Goal: Information Seeking & Learning: Learn about a topic

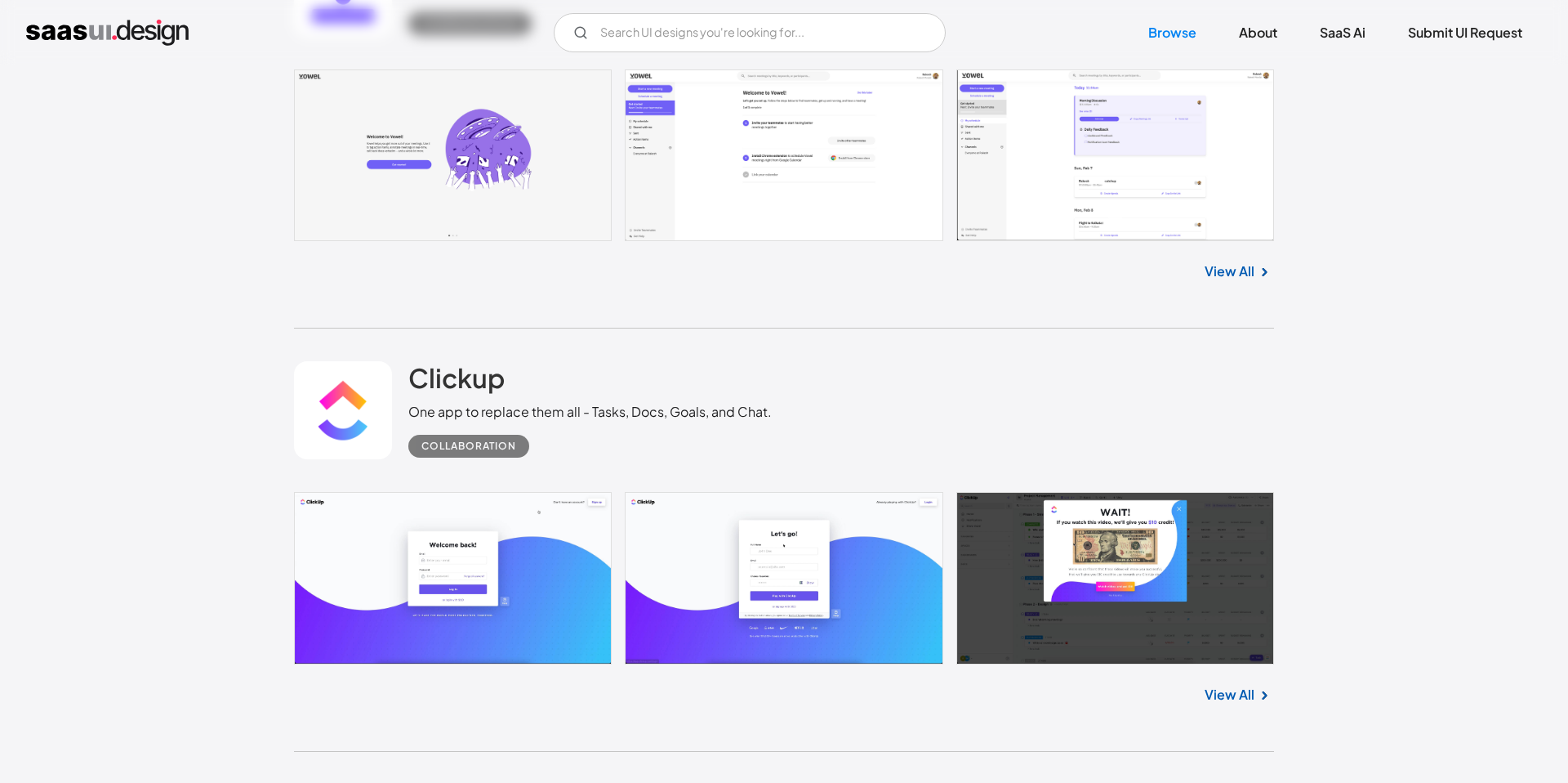
scroll to position [668, 0]
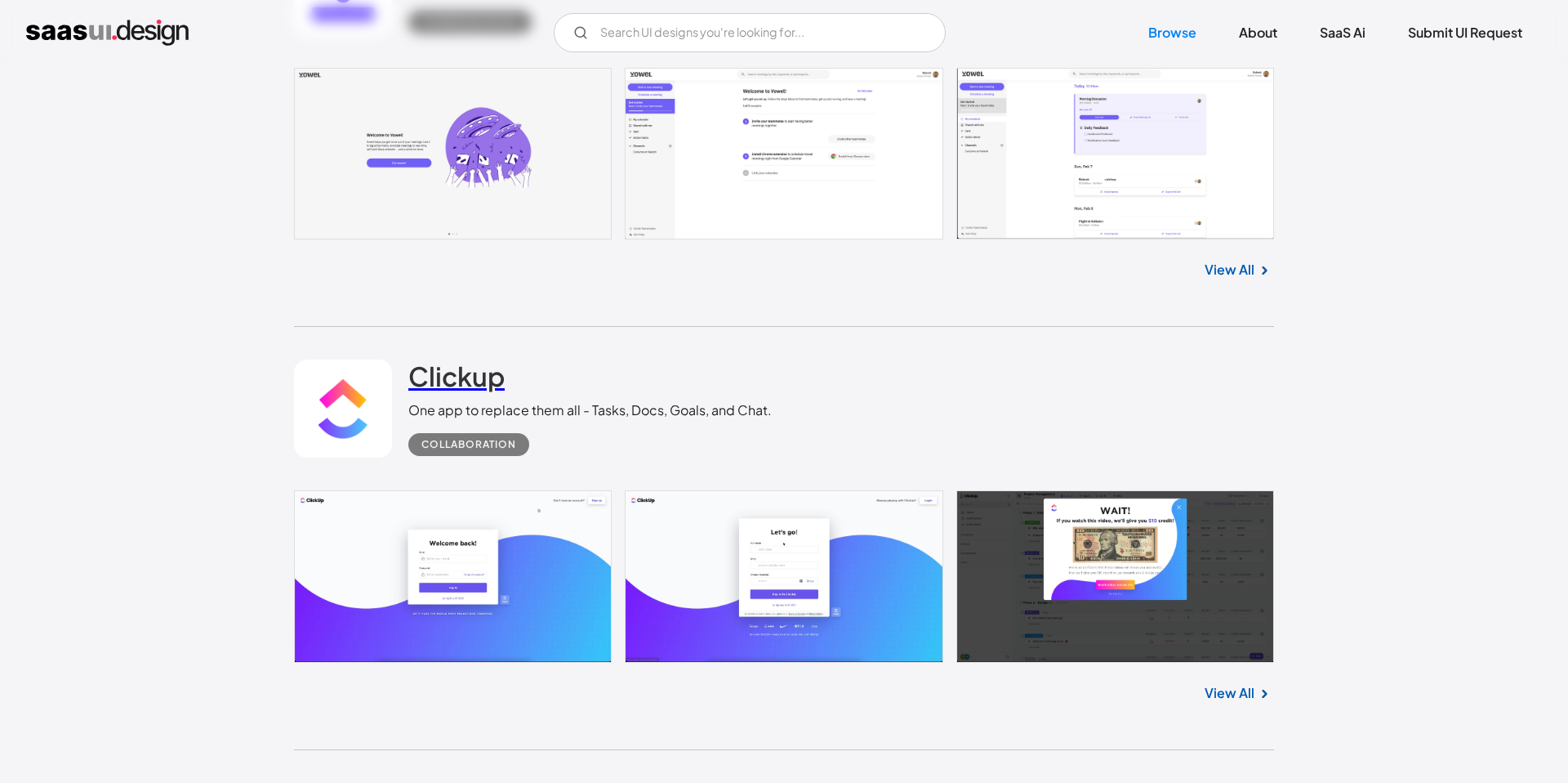
click at [471, 389] on h2 "Clickup" at bounding box center [456, 376] width 97 height 33
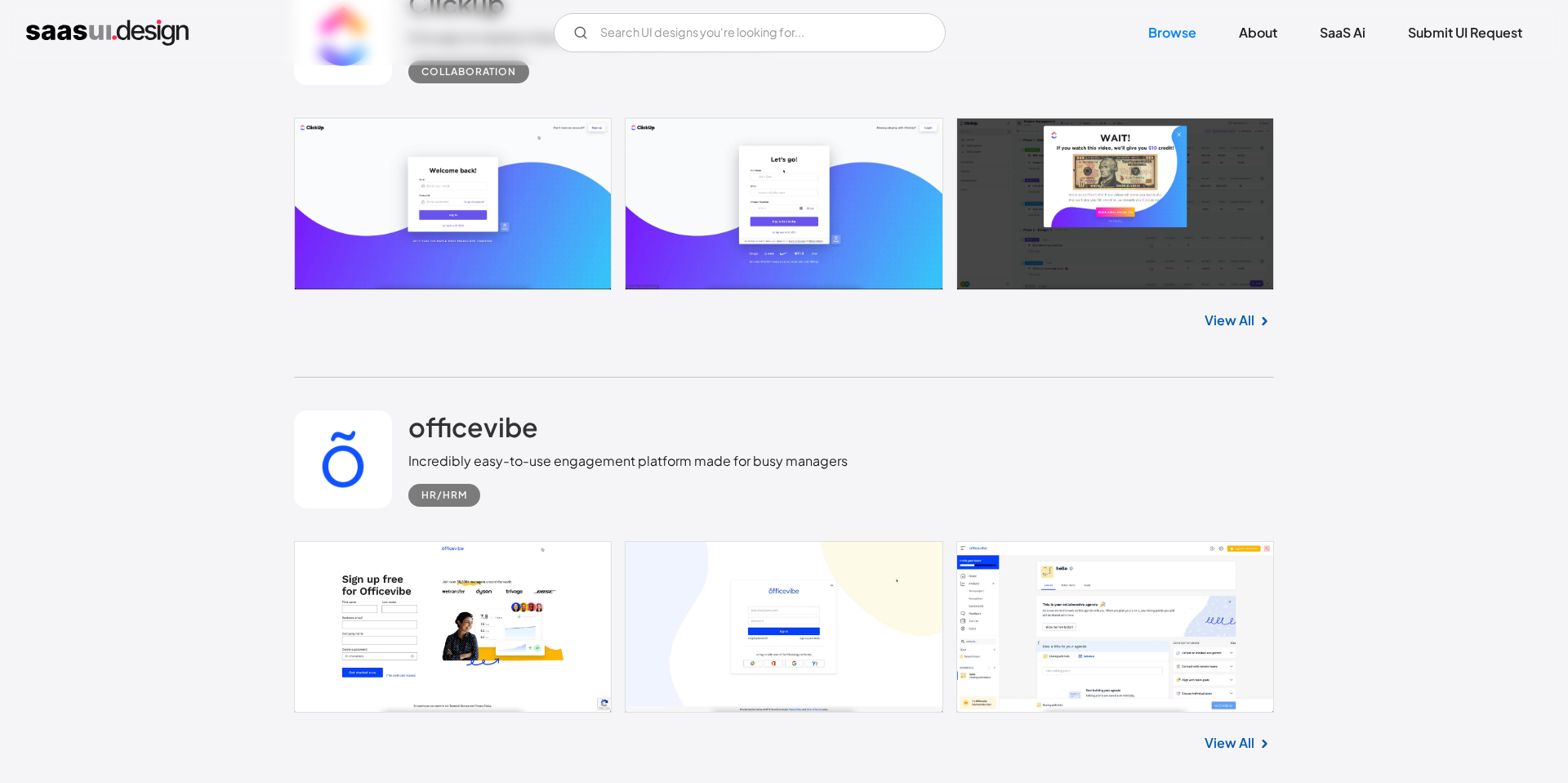
scroll to position [1042, 0]
click at [489, 628] on link at bounding box center [784, 626] width 980 height 172
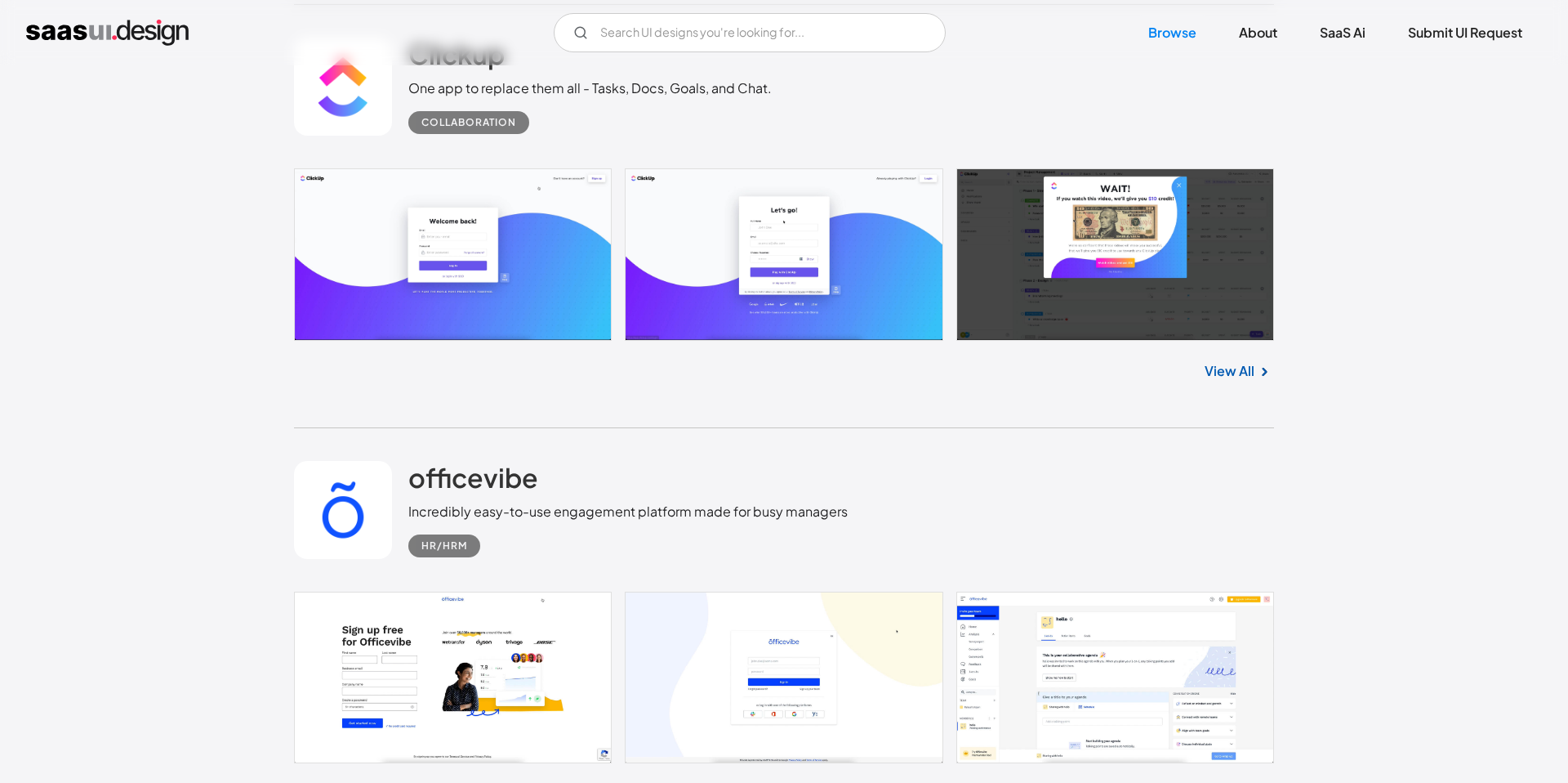
scroll to position [1048, 0]
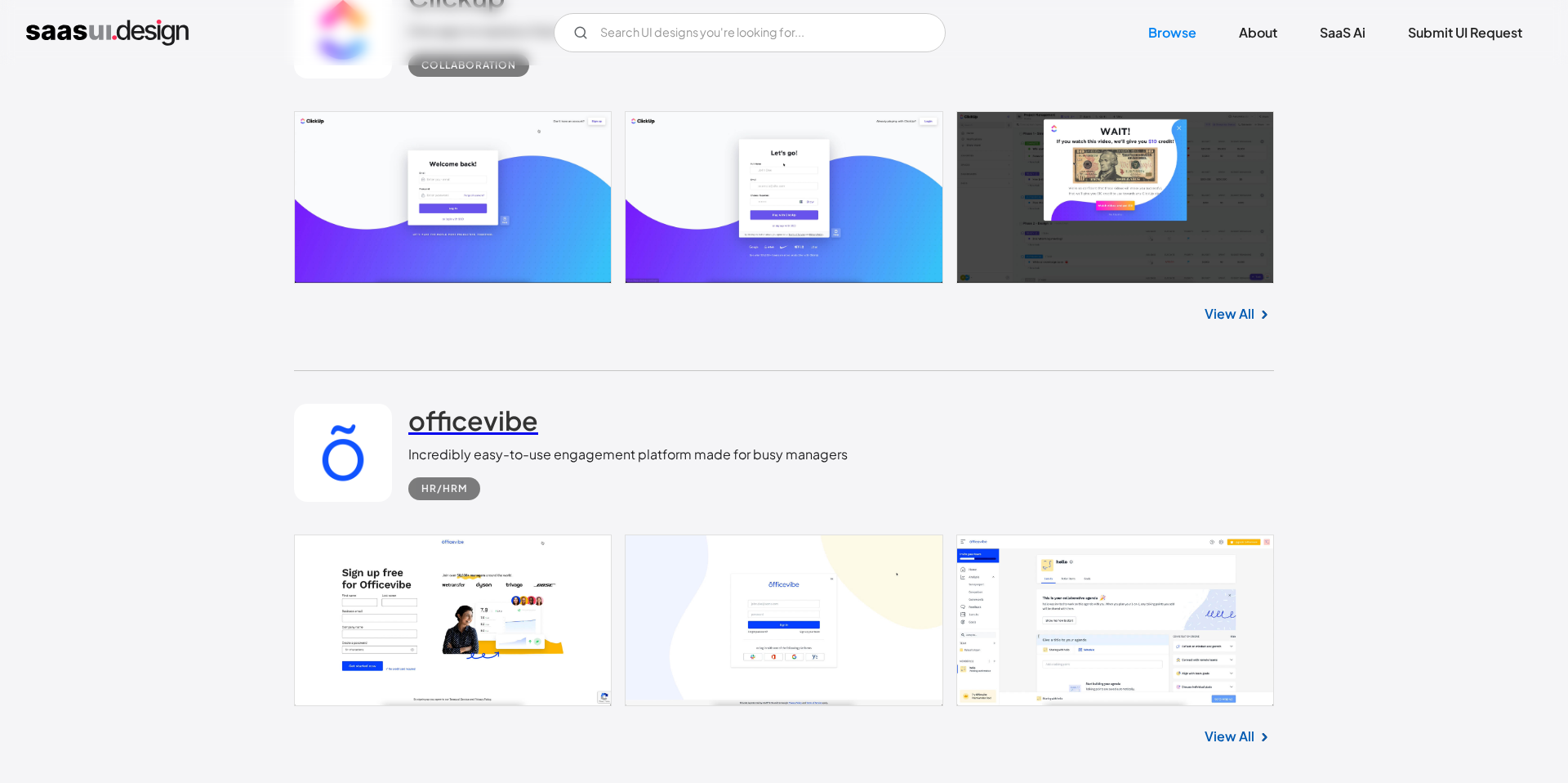
click at [439, 426] on h2 "officevibe" at bounding box center [473, 420] width 130 height 33
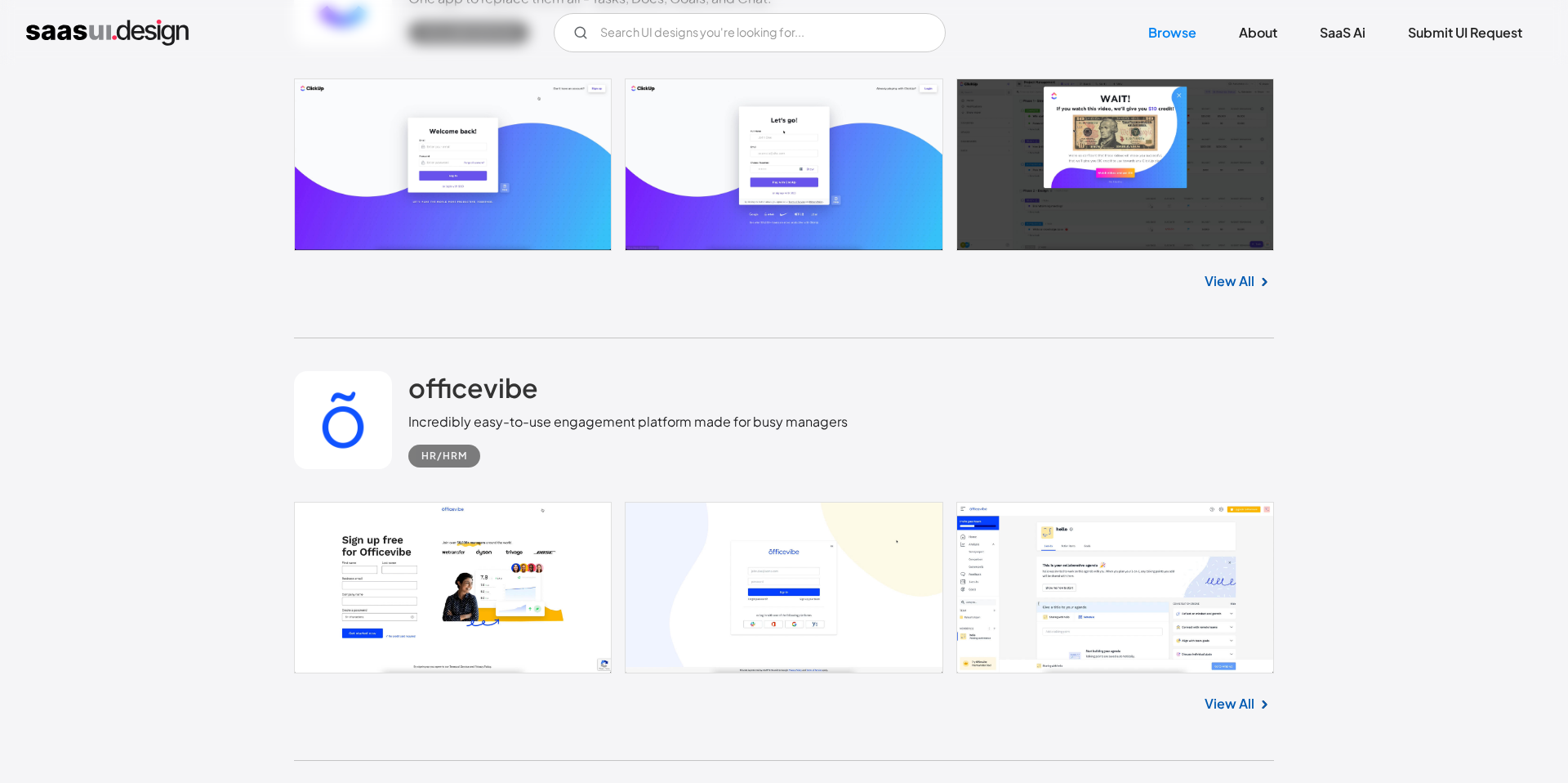
scroll to position [1257, 0]
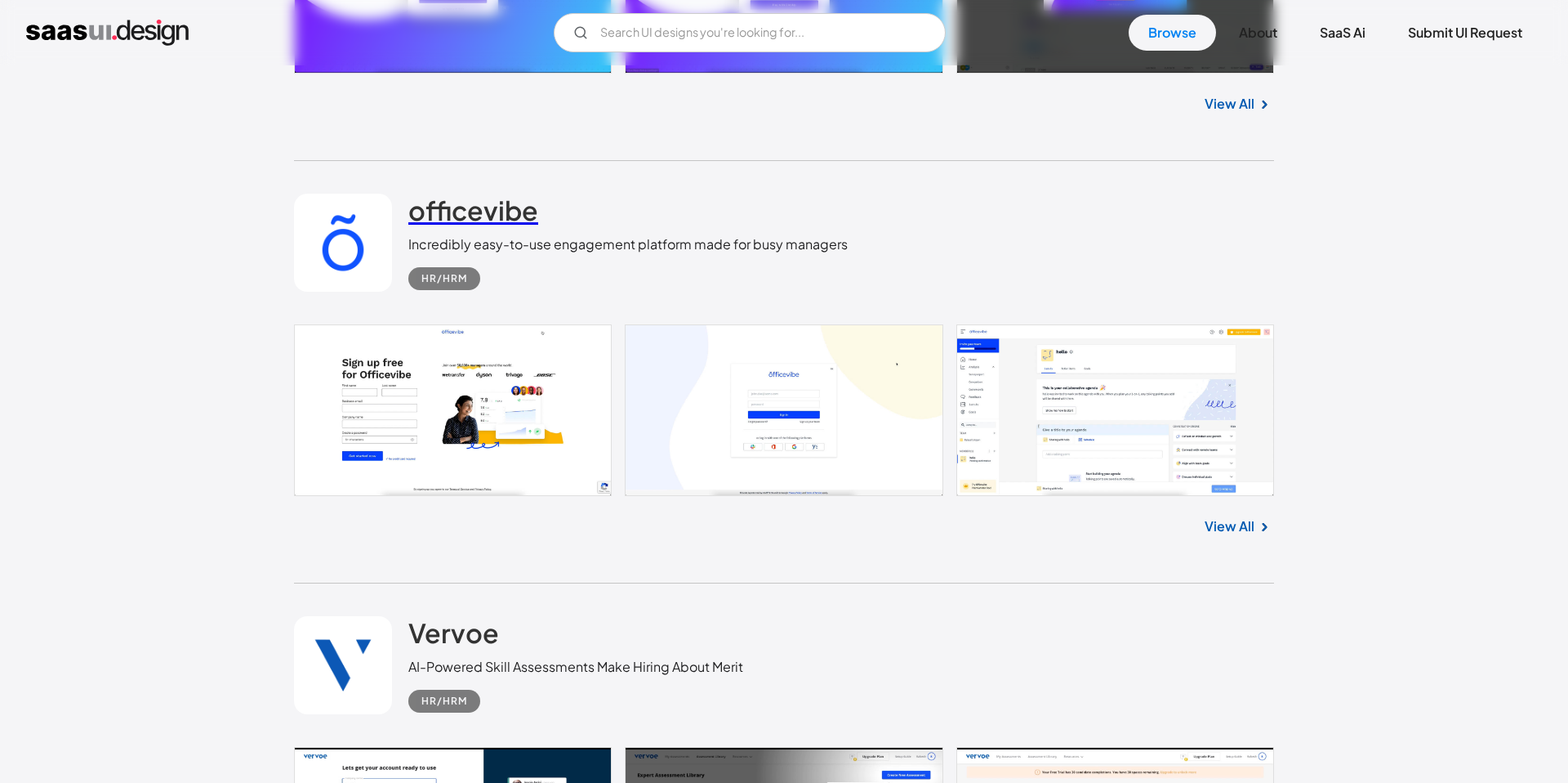
click at [463, 214] on h2 "officevibe" at bounding box center [473, 210] width 130 height 33
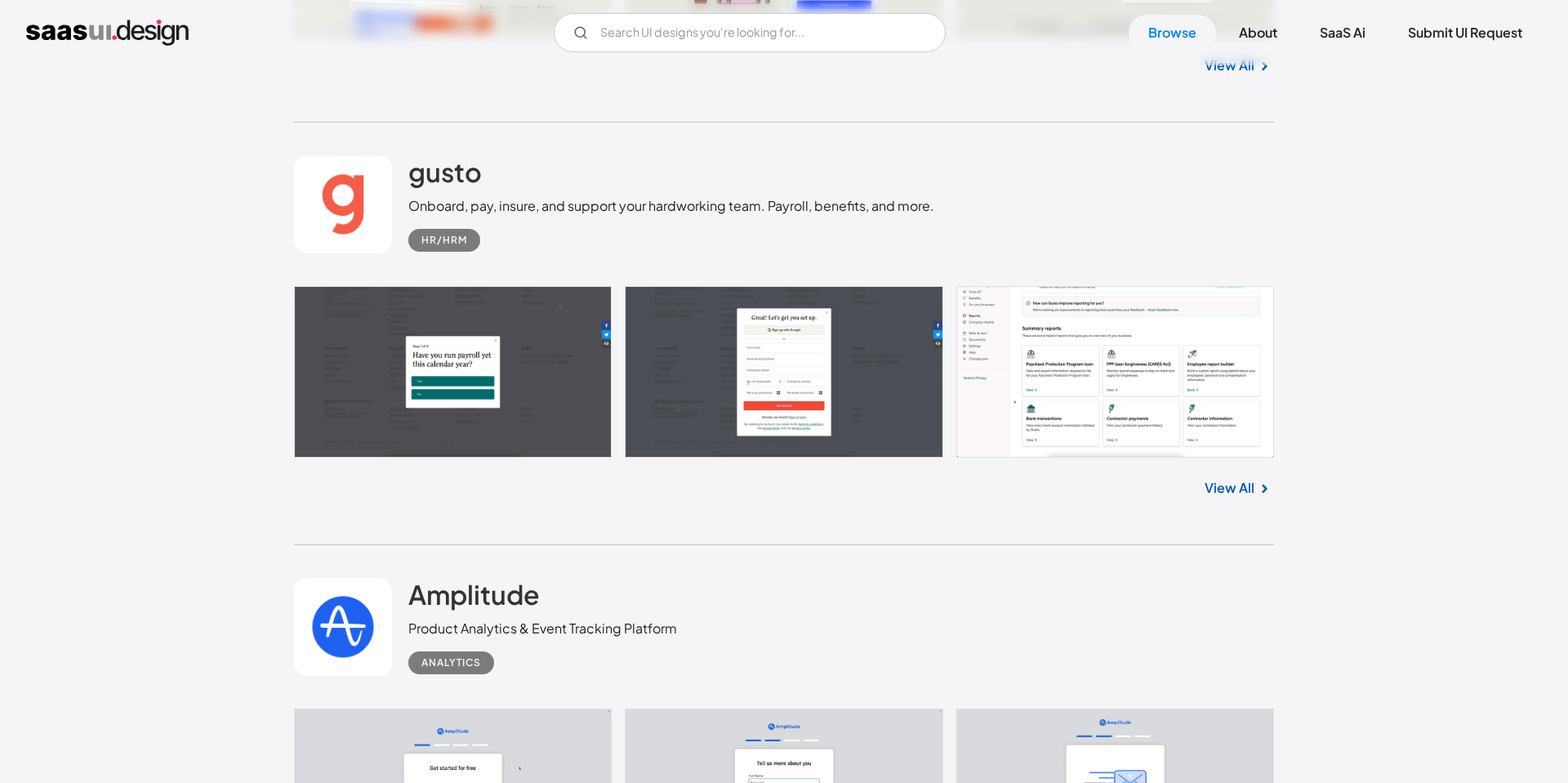
scroll to position [12472, 0]
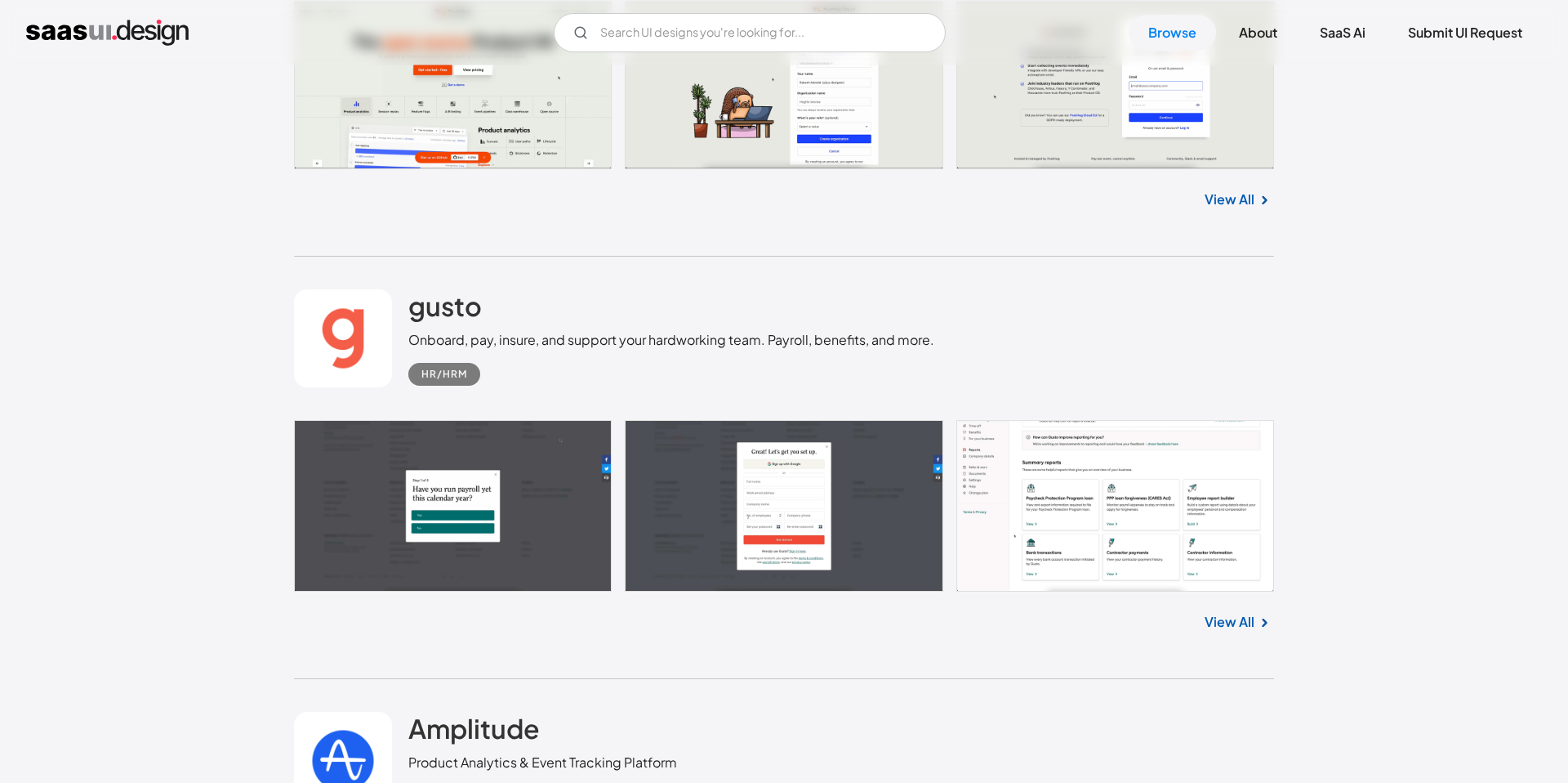
click at [429, 531] on link at bounding box center [784, 505] width 980 height 172
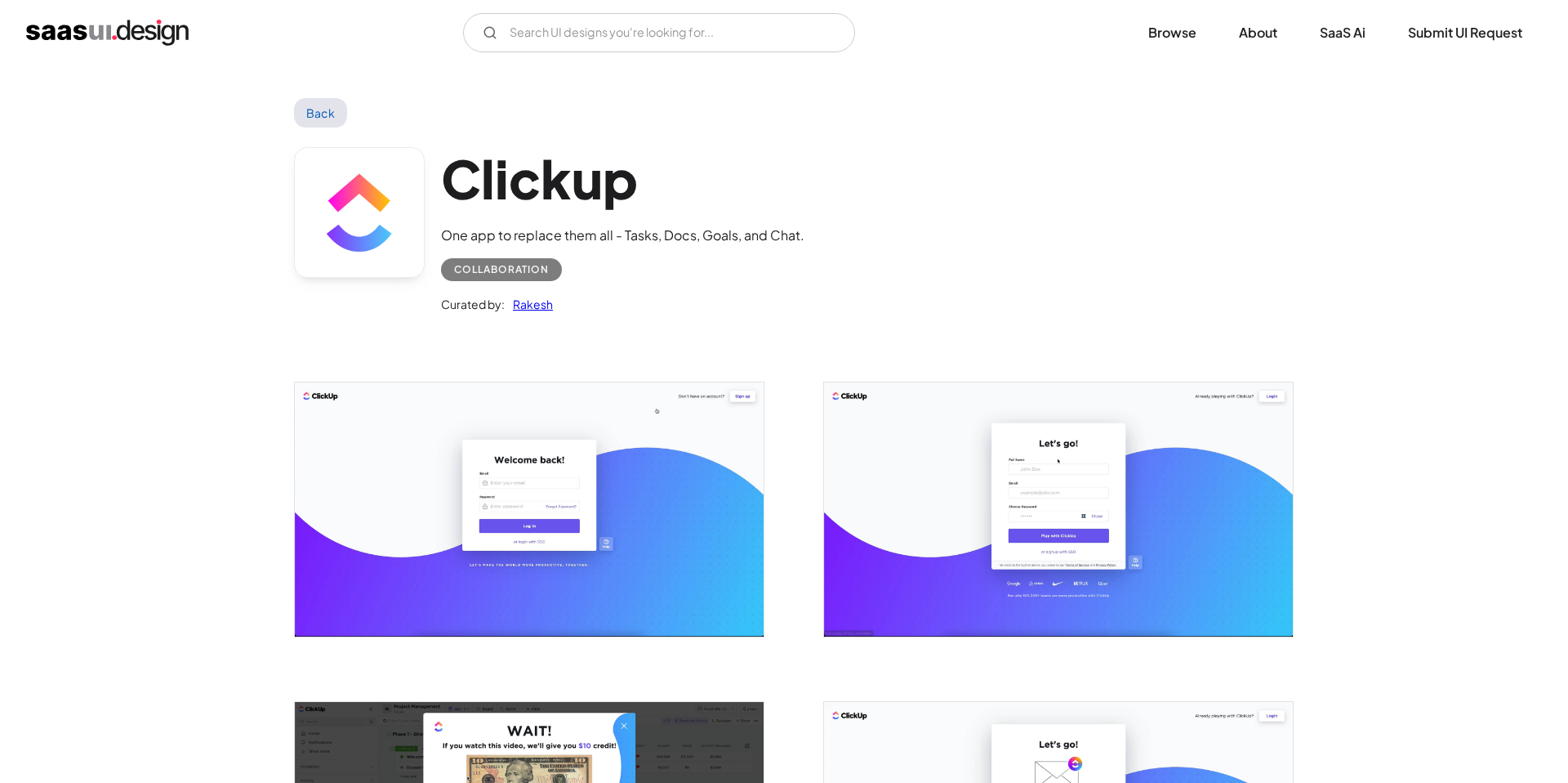
click at [510, 502] on img "open lightbox" at bounding box center [529, 509] width 468 height 253
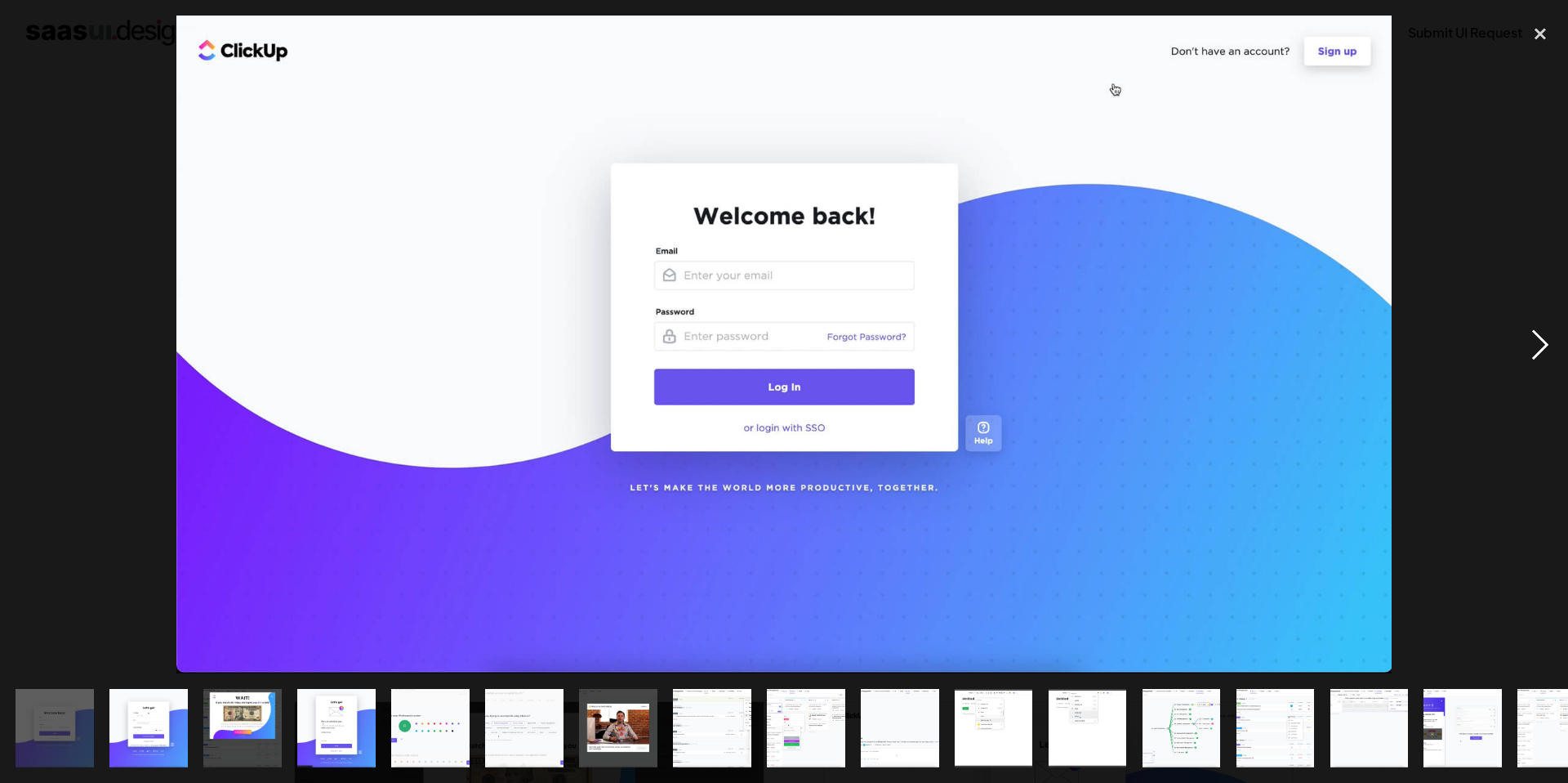
click at [1538, 355] on div "next image" at bounding box center [1540, 344] width 56 height 657
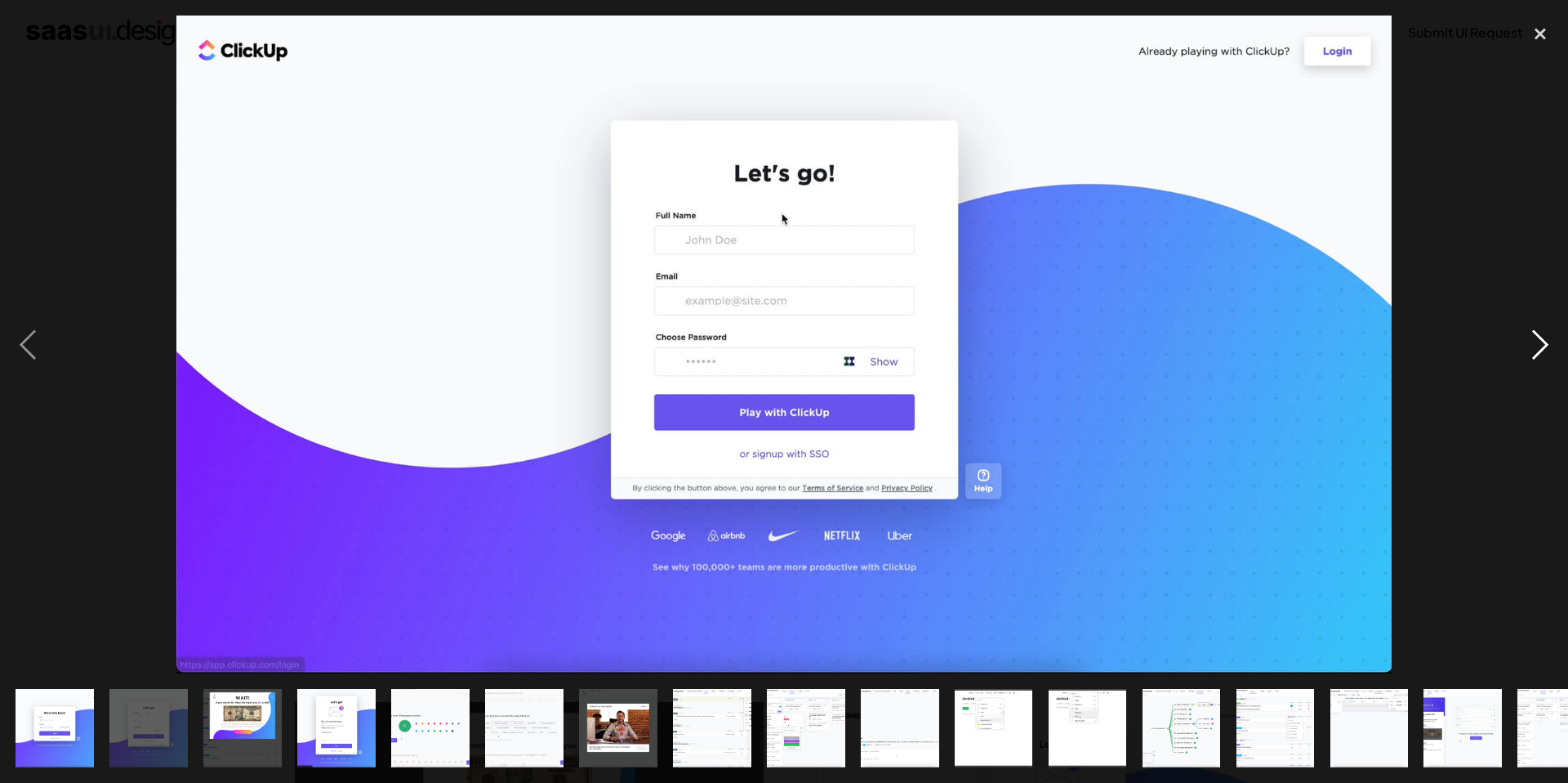
click at [1538, 355] on div "next image" at bounding box center [1540, 344] width 56 height 657
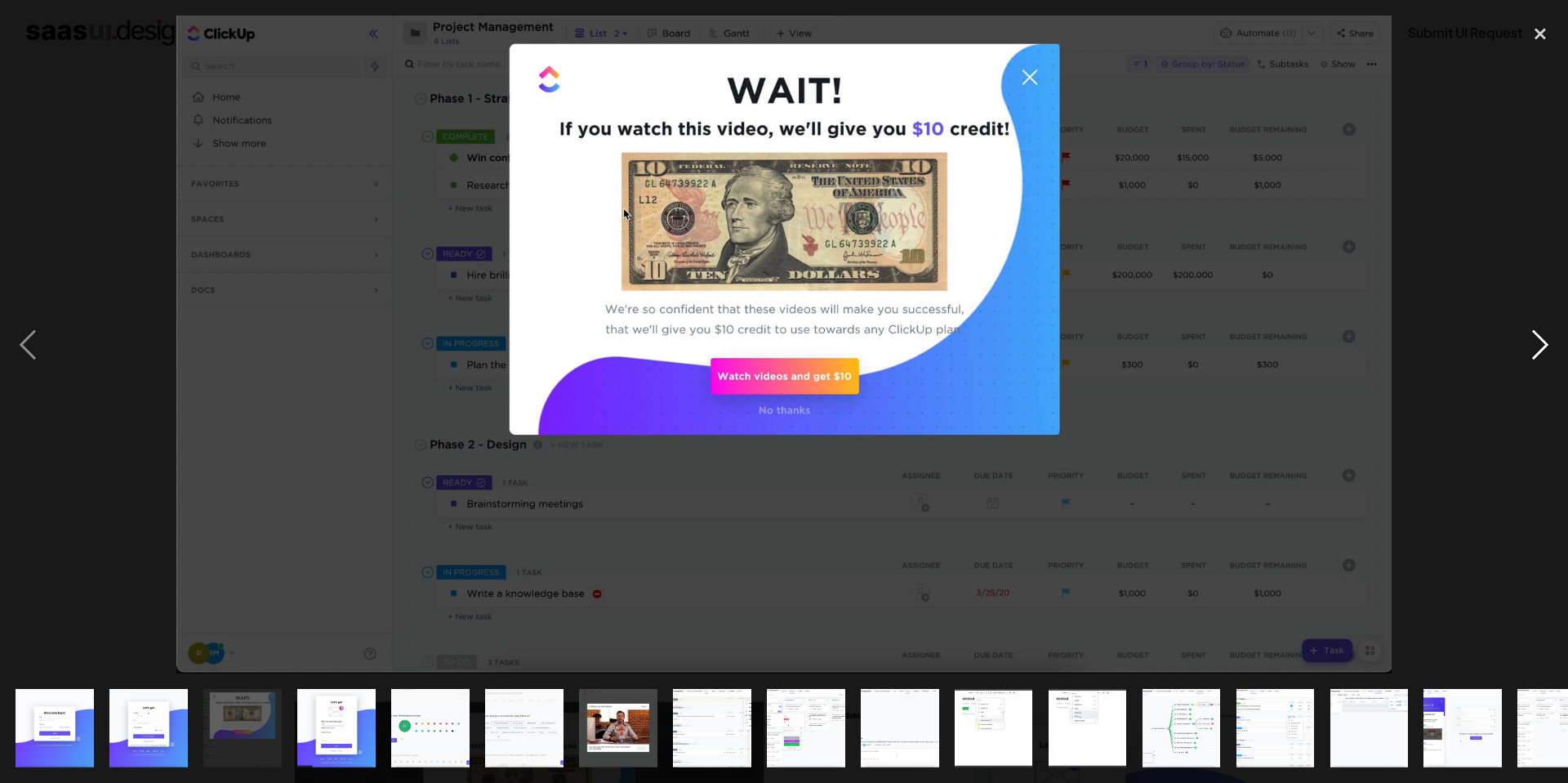
click at [1538, 354] on div "next image" at bounding box center [1540, 344] width 56 height 657
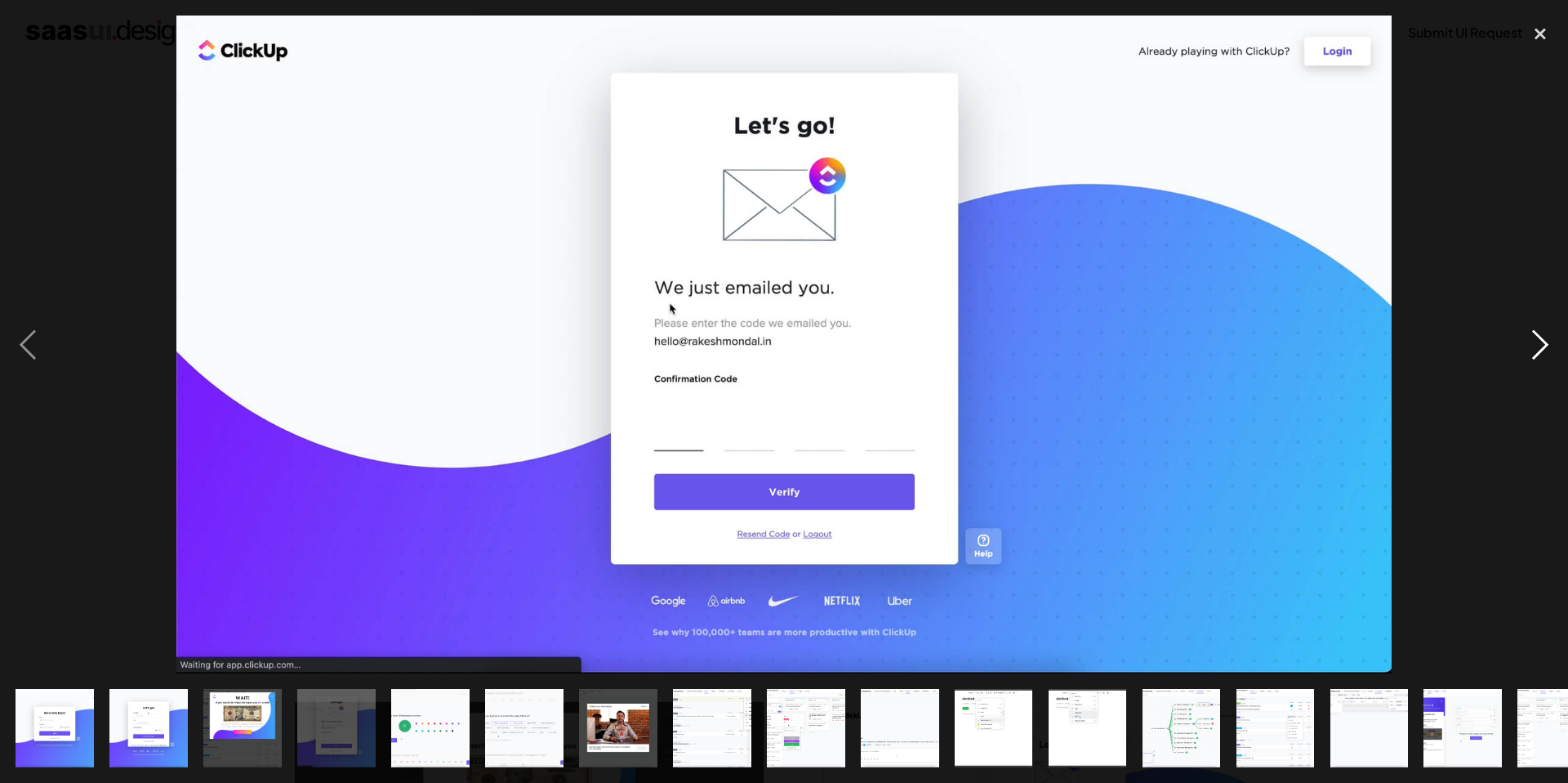
click at [1538, 353] on div "next image" at bounding box center [1540, 344] width 56 height 657
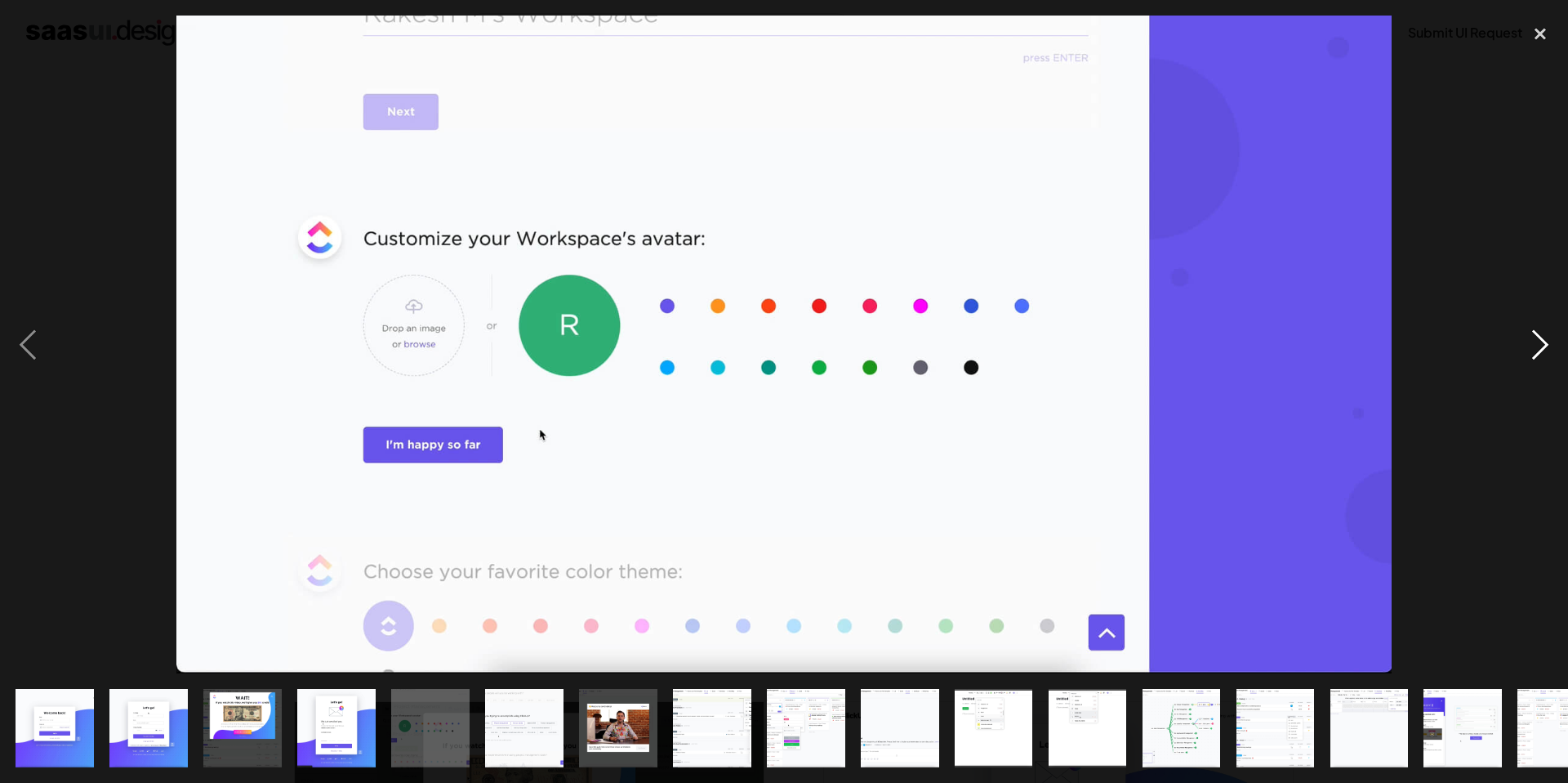
click at [1538, 353] on div "next image" at bounding box center [1540, 344] width 56 height 657
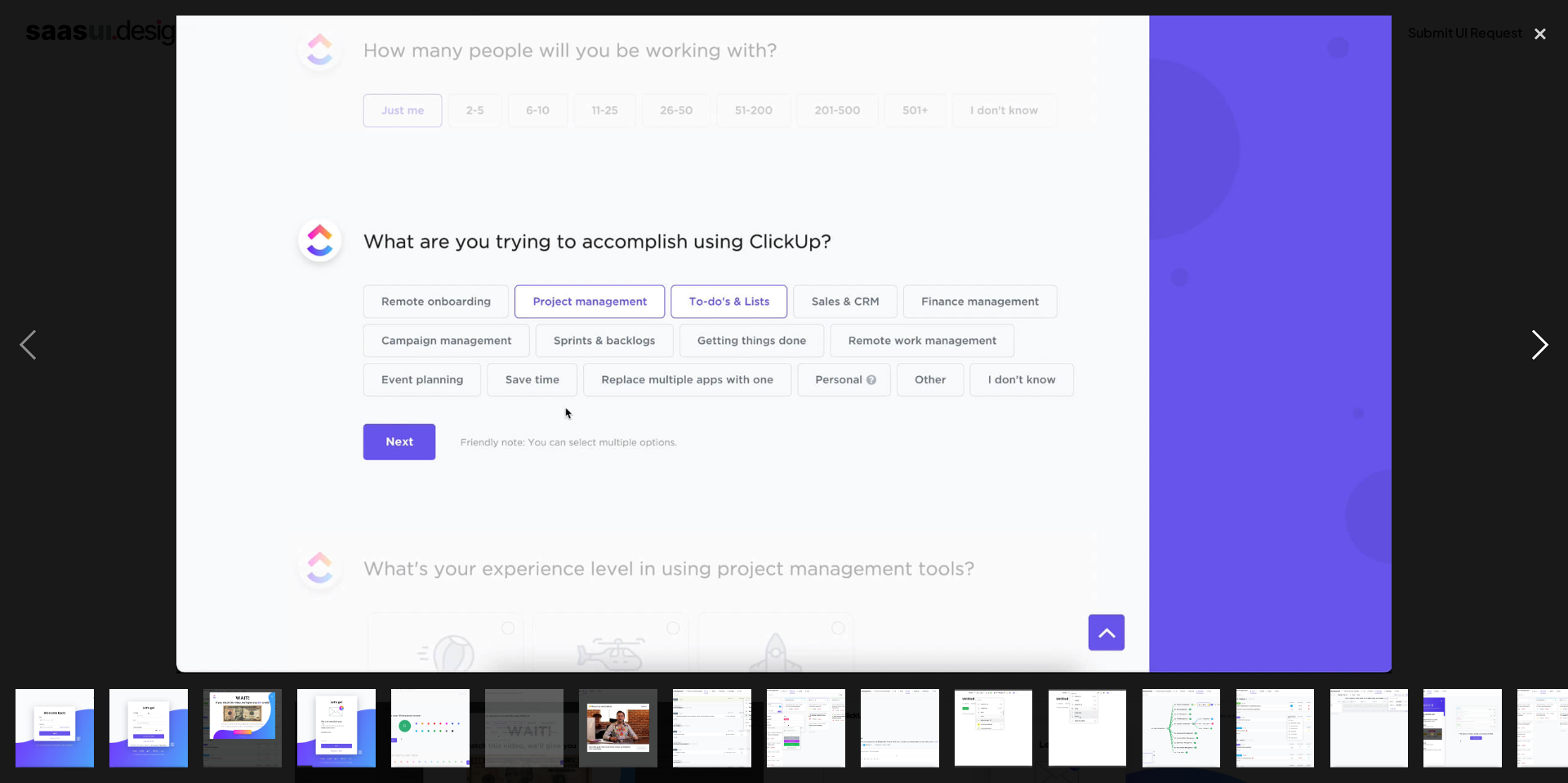
click at [1526, 342] on div "next image" at bounding box center [1540, 344] width 56 height 657
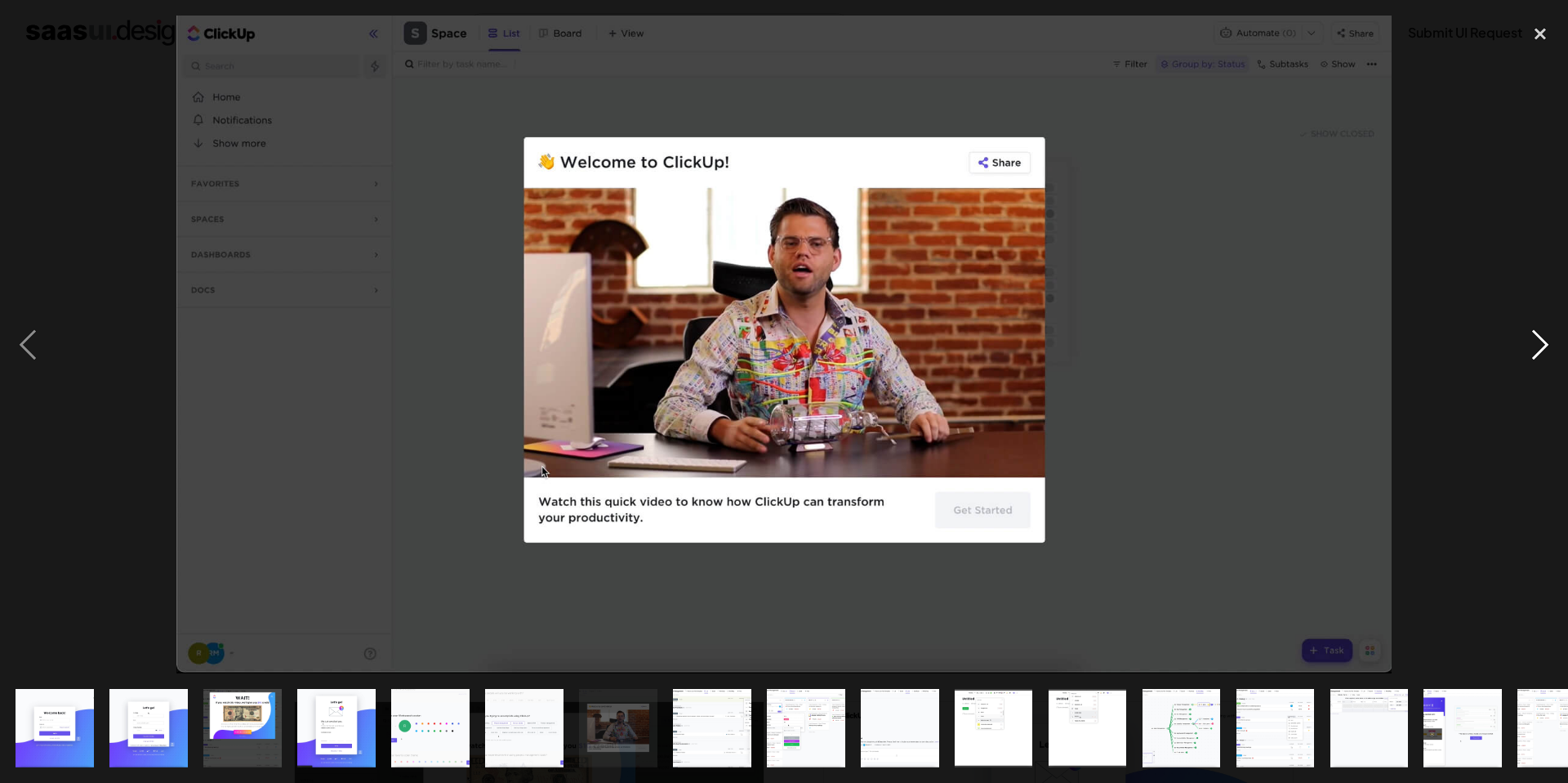
click at [1526, 342] on div "next image" at bounding box center [1540, 344] width 56 height 657
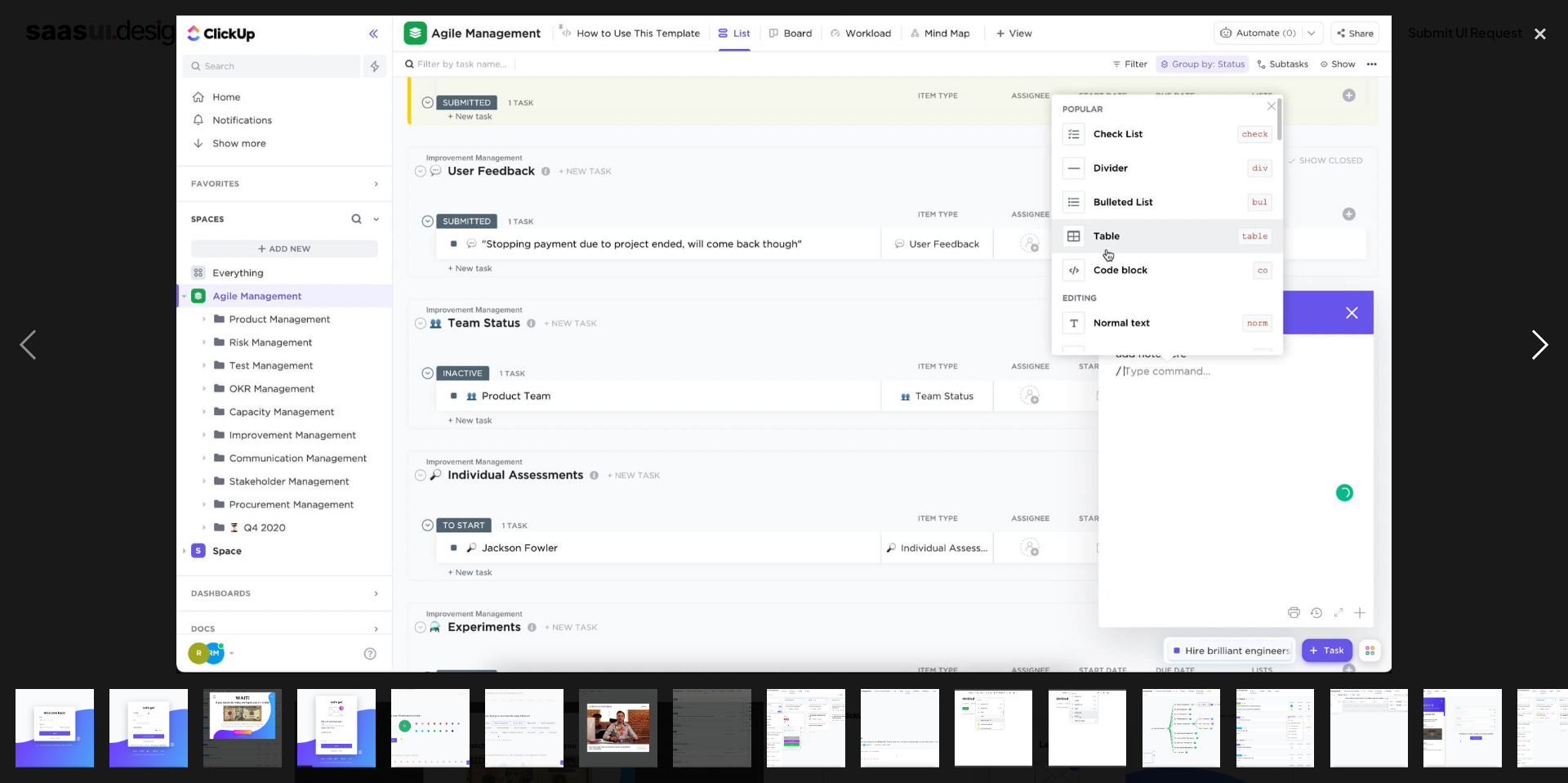
click at [1526, 343] on div "next image" at bounding box center [1540, 344] width 56 height 657
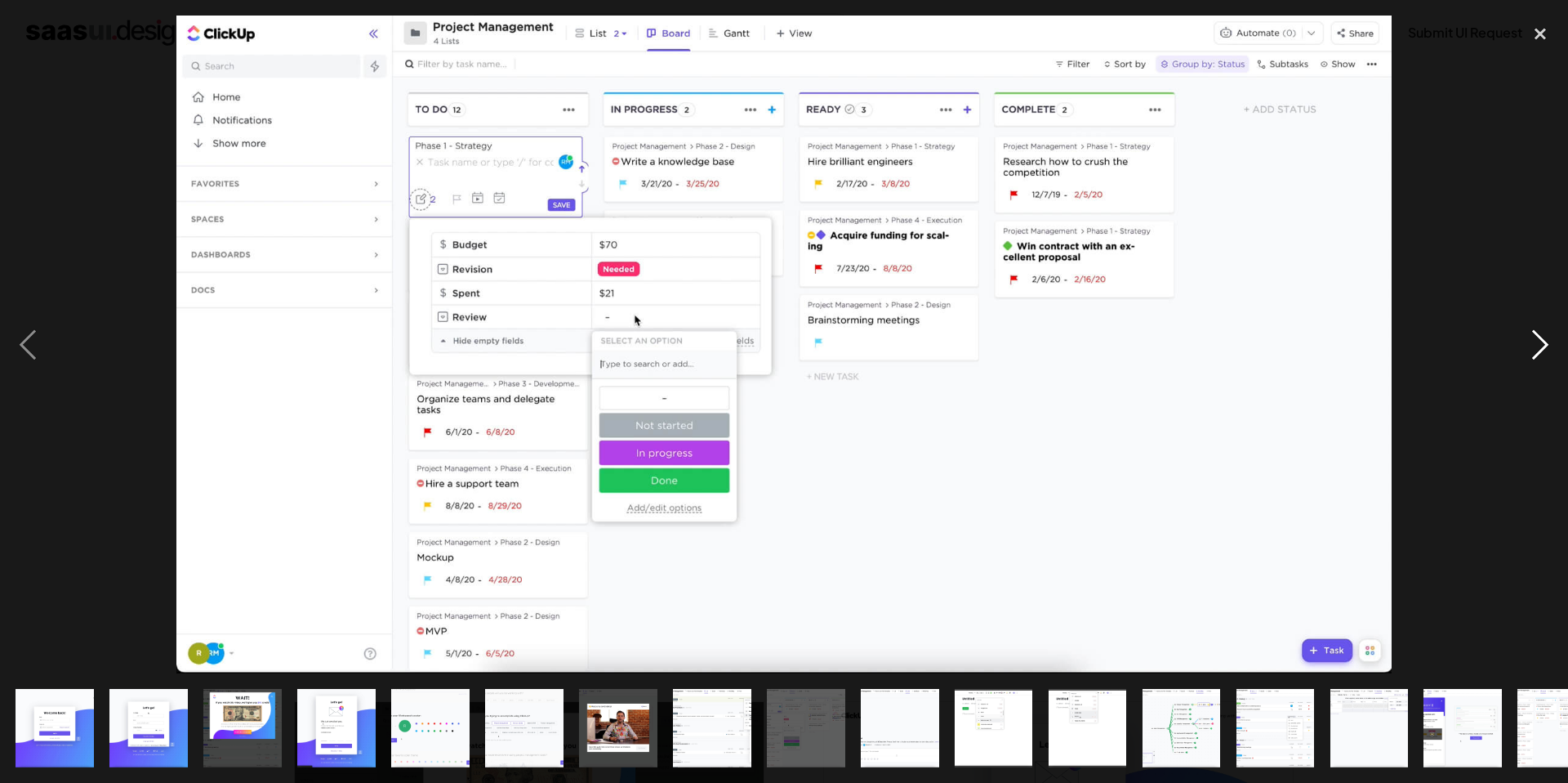
click at [1526, 343] on div "next image" at bounding box center [1540, 344] width 56 height 657
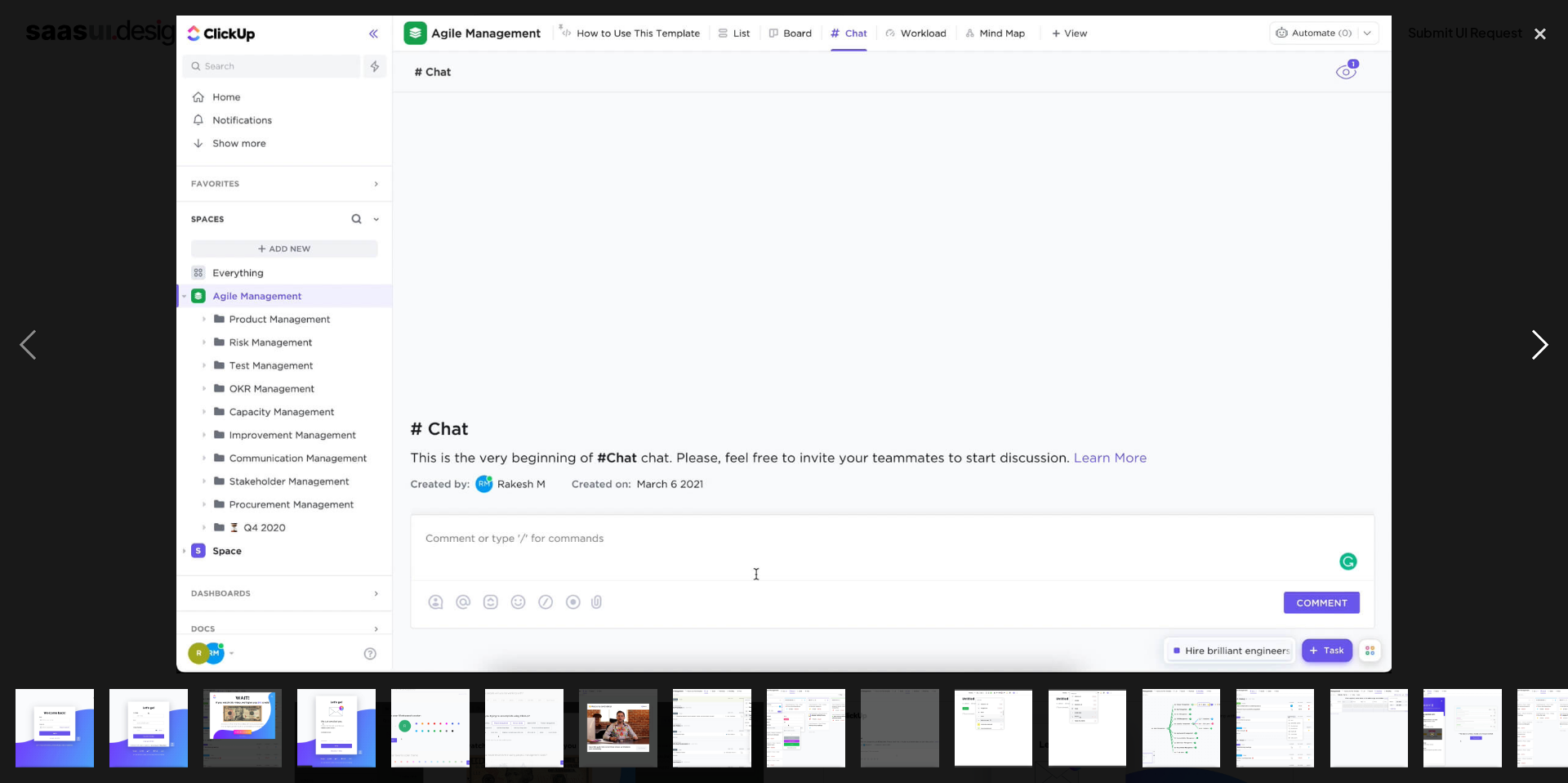
click at [1526, 343] on div "next image" at bounding box center [1540, 344] width 56 height 657
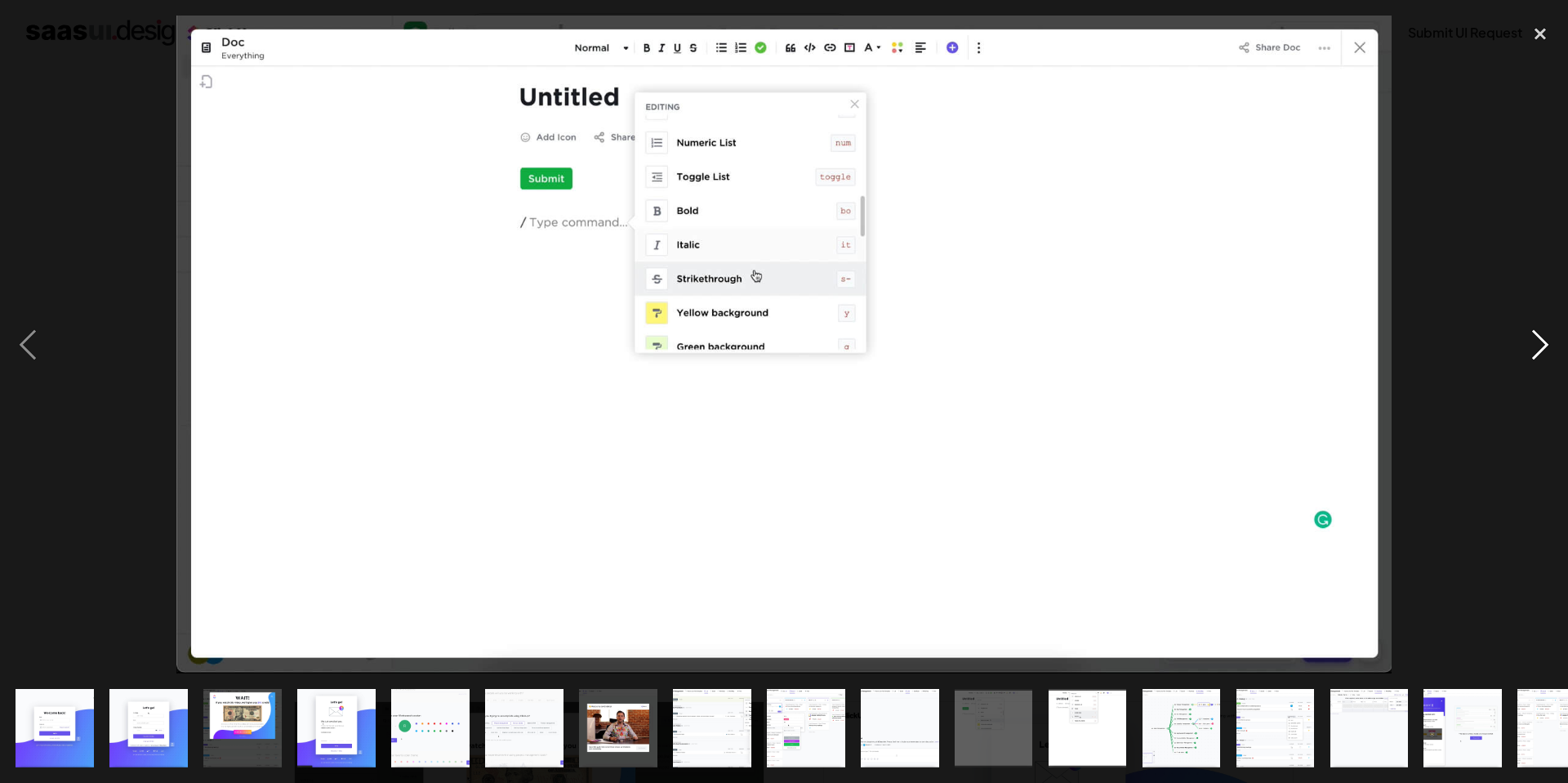
click at [1526, 343] on div "next image" at bounding box center [1540, 344] width 56 height 657
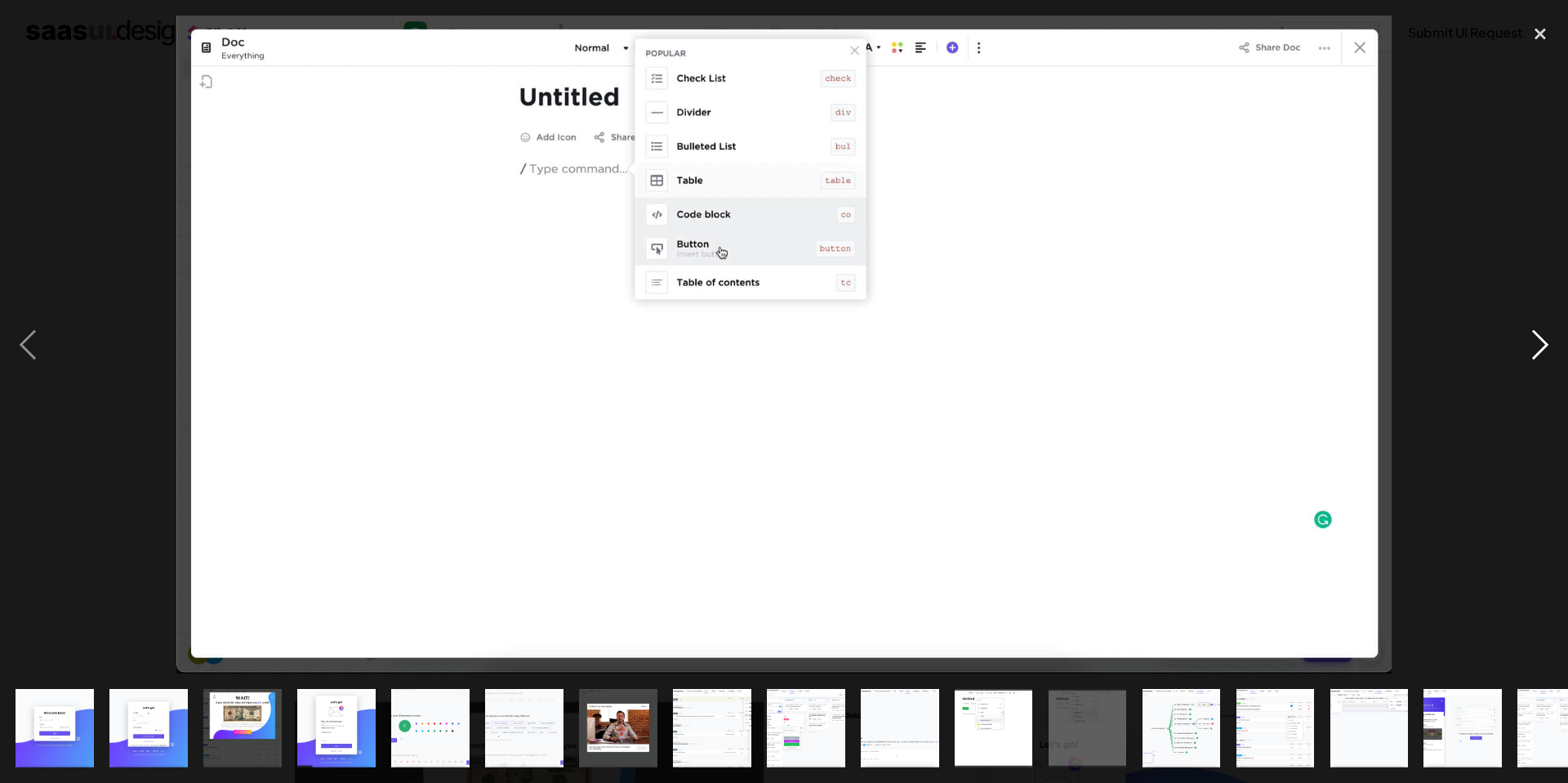
click at [1526, 343] on div "next image" at bounding box center [1540, 344] width 56 height 657
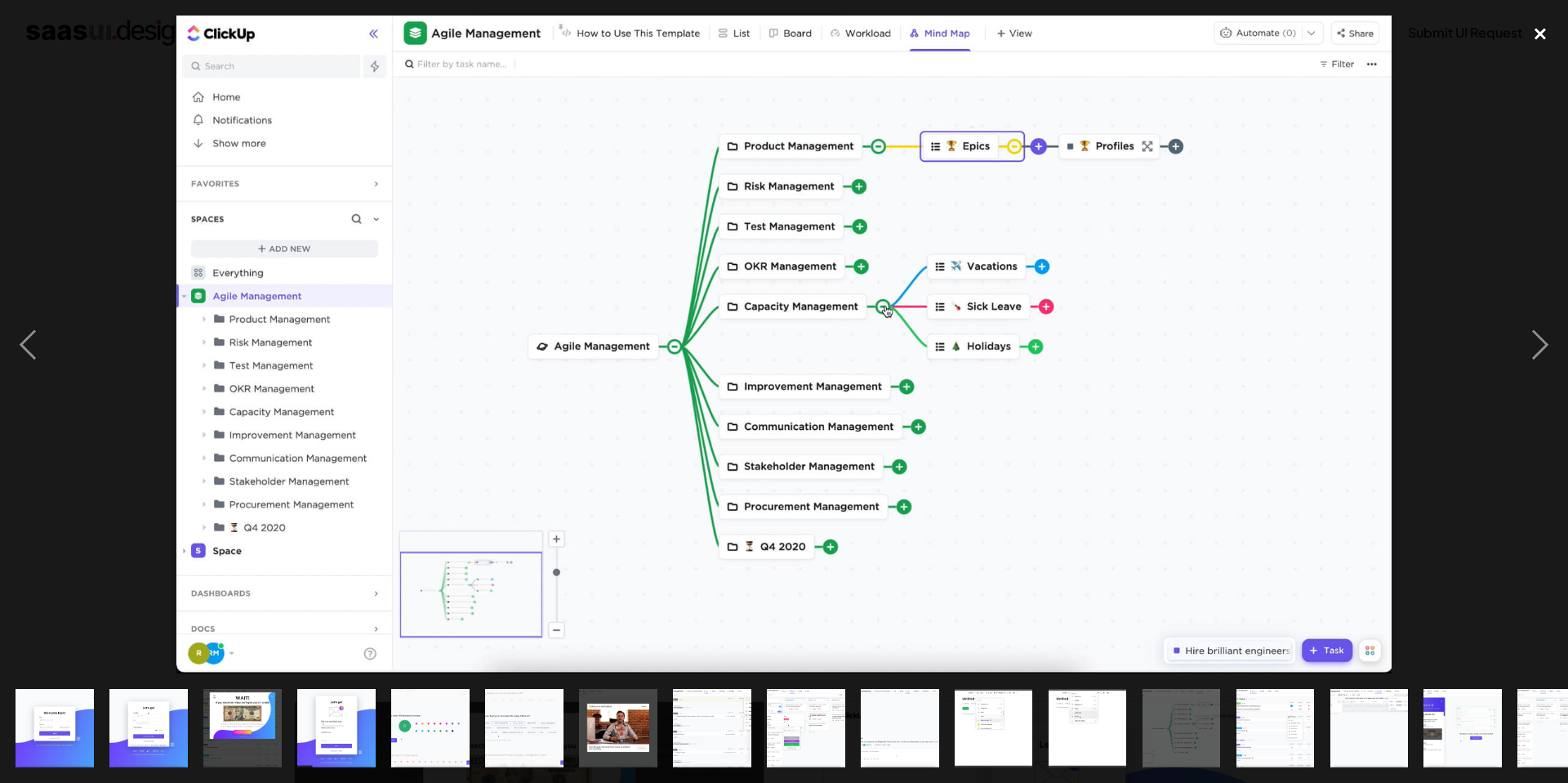
click at [1532, 31] on div "close lightbox" at bounding box center [1540, 34] width 56 height 36
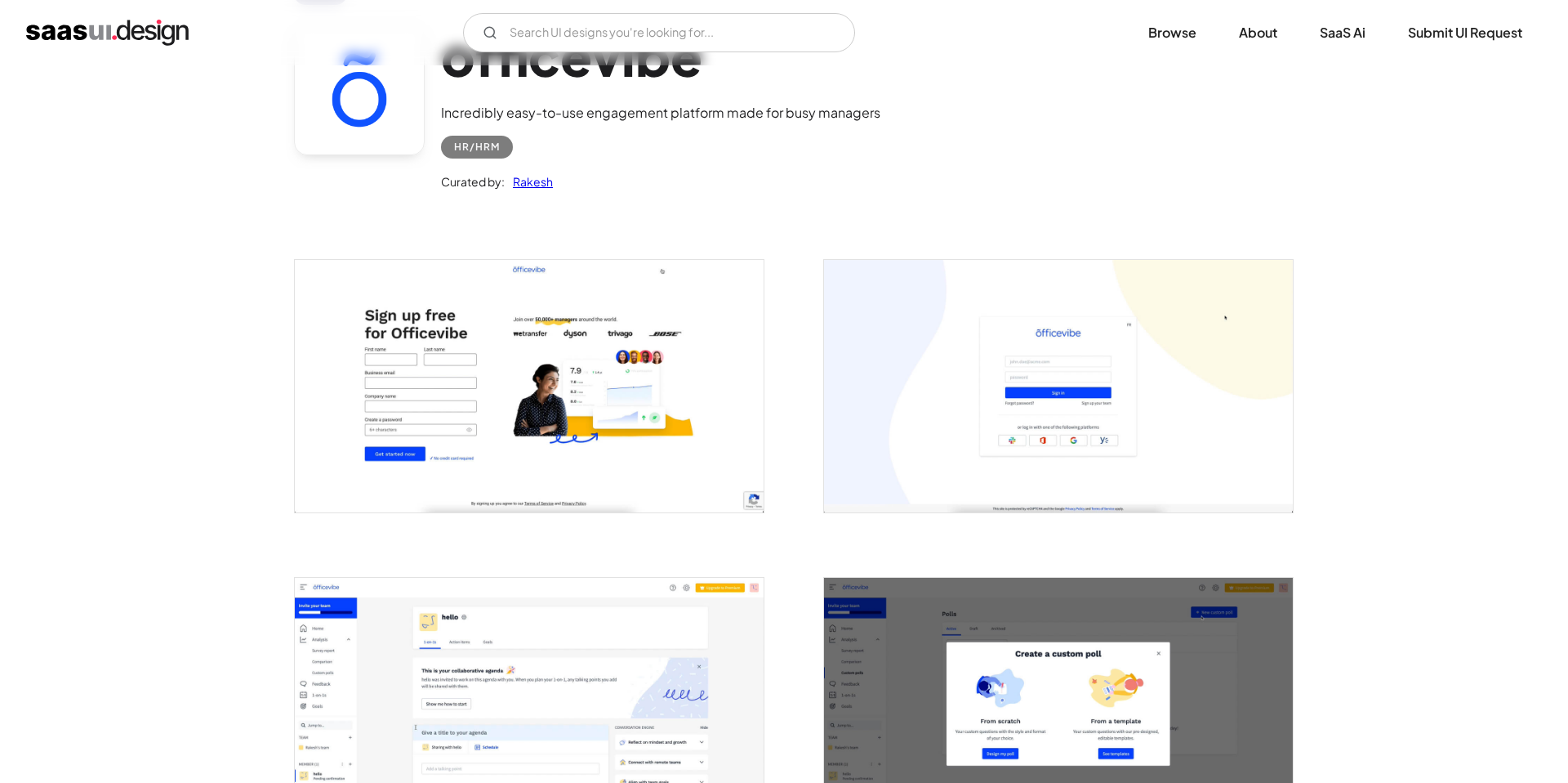
scroll to position [129, 0]
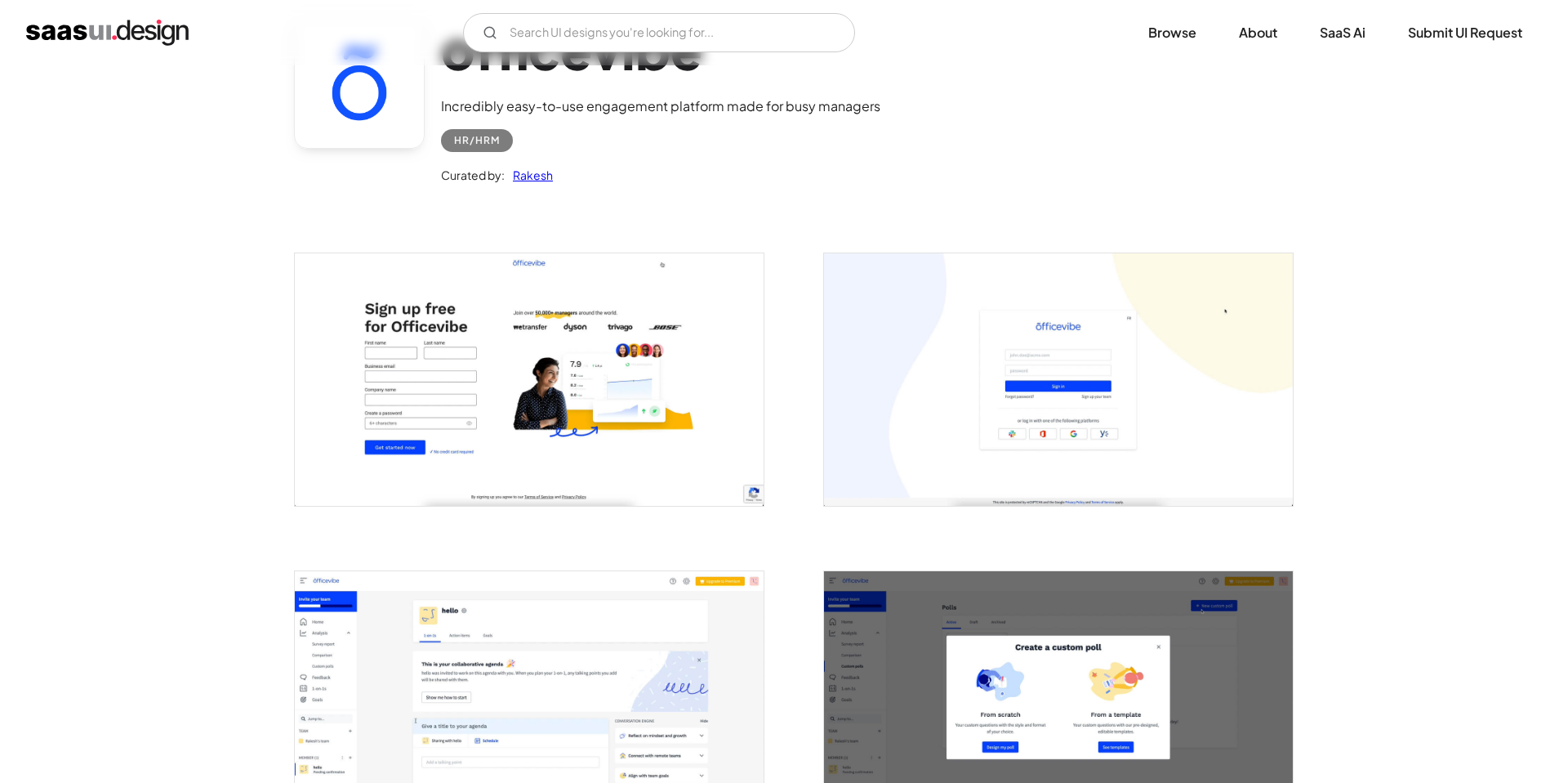
click at [631, 350] on img "open lightbox" at bounding box center [529, 379] width 468 height 252
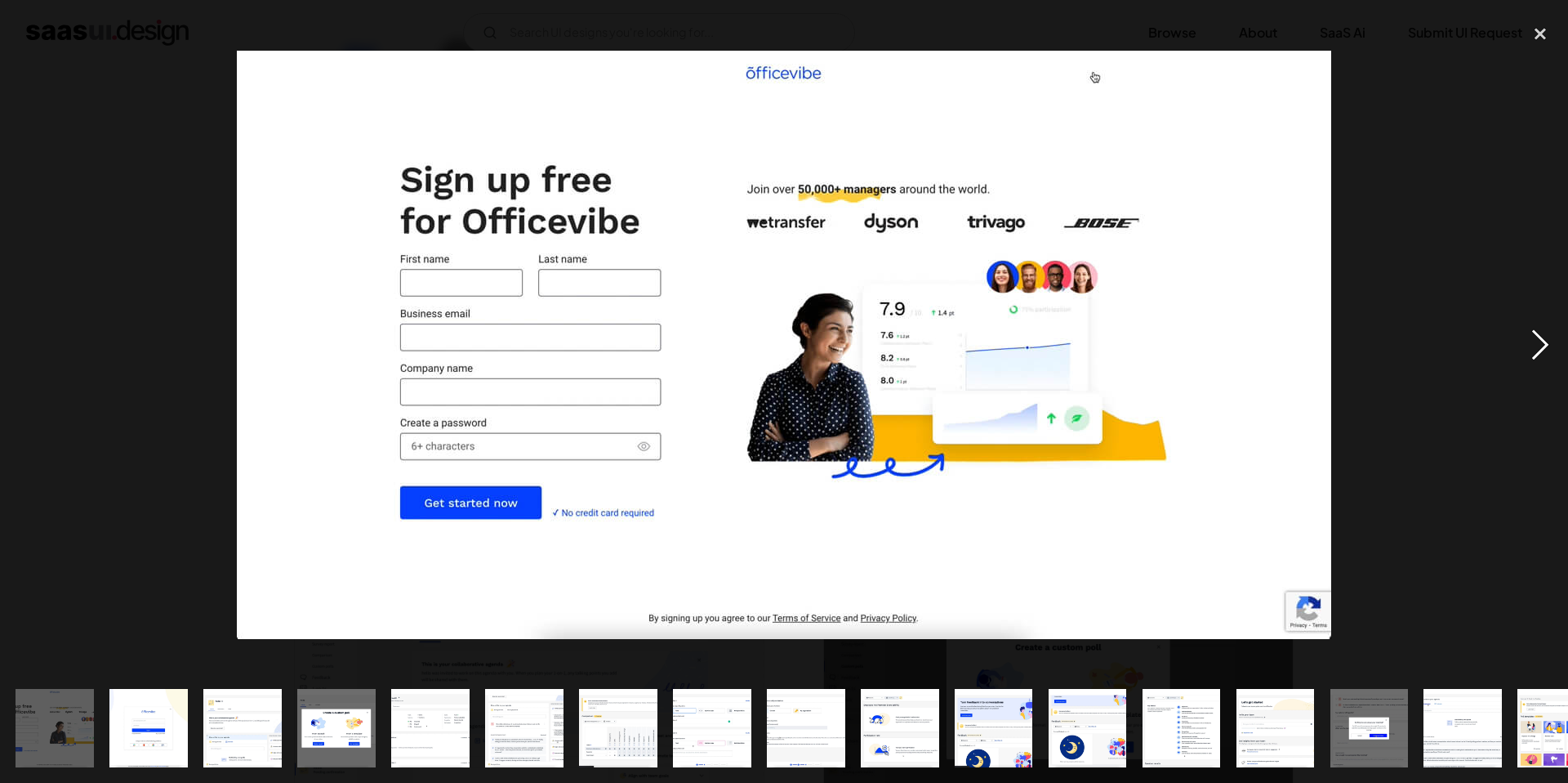
click at [1523, 347] on div "next image" at bounding box center [1540, 344] width 56 height 657
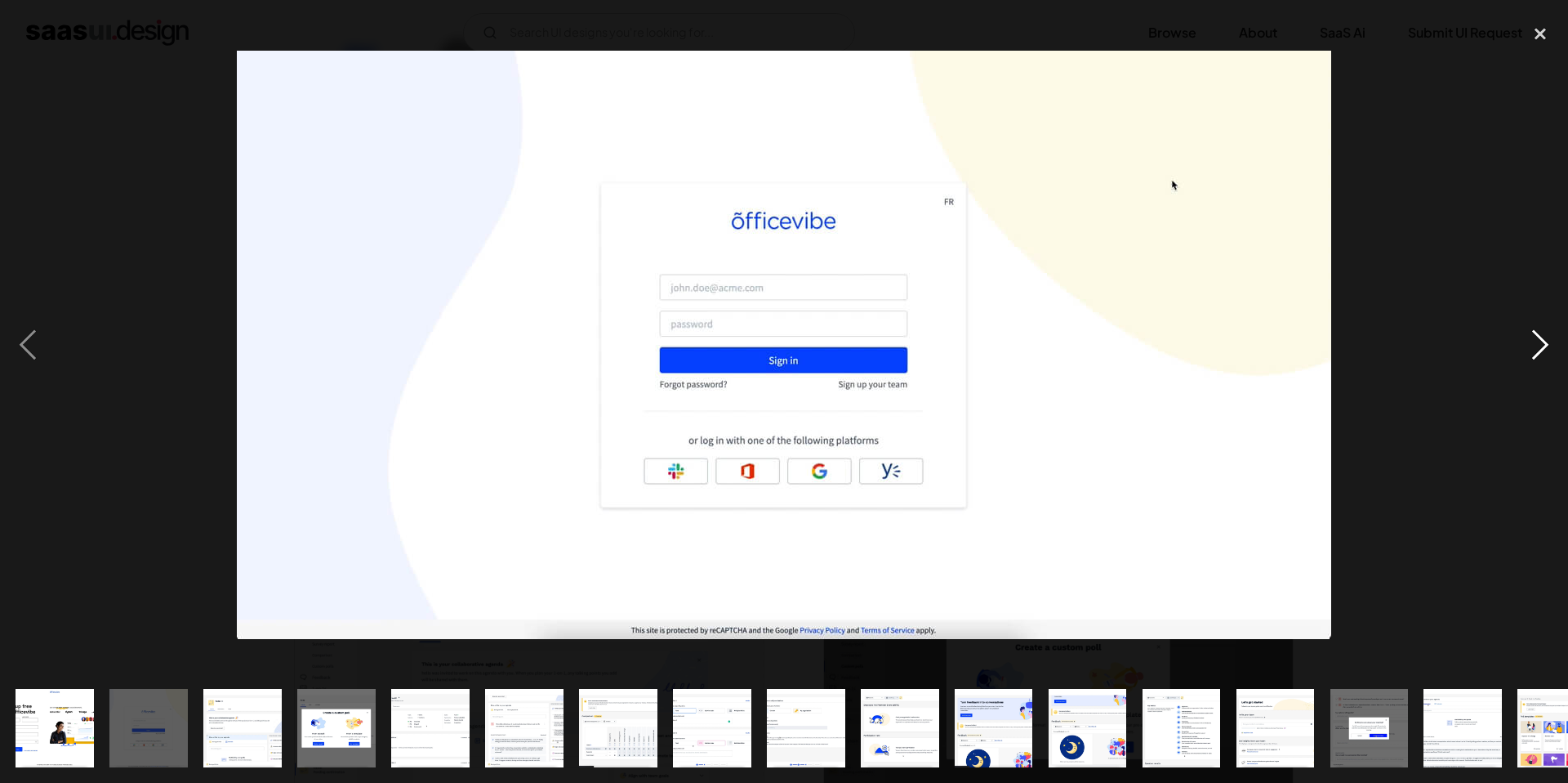
click at [1523, 347] on div "next image" at bounding box center [1540, 344] width 56 height 657
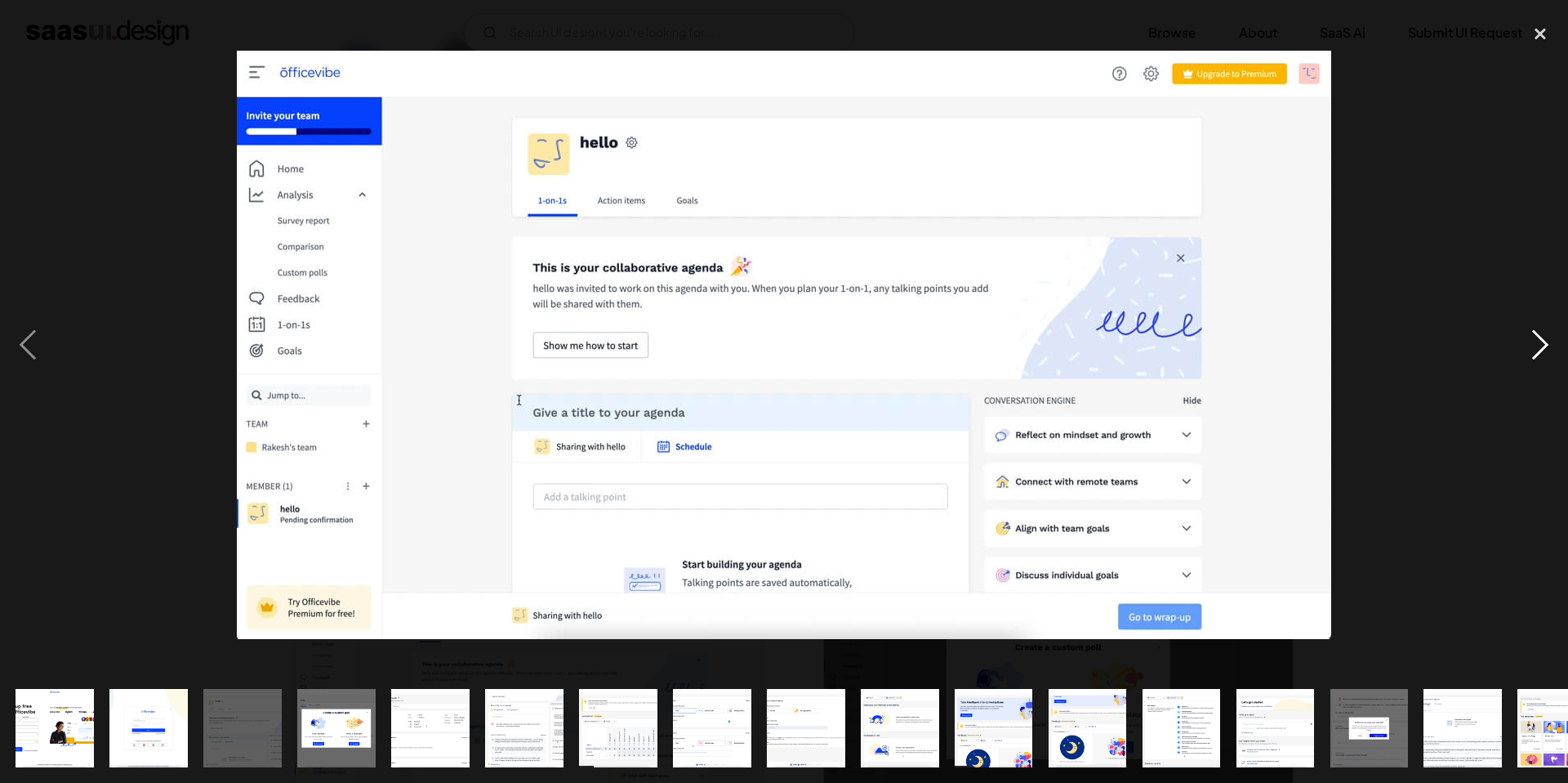
click at [1522, 347] on div "next image" at bounding box center [1540, 344] width 56 height 657
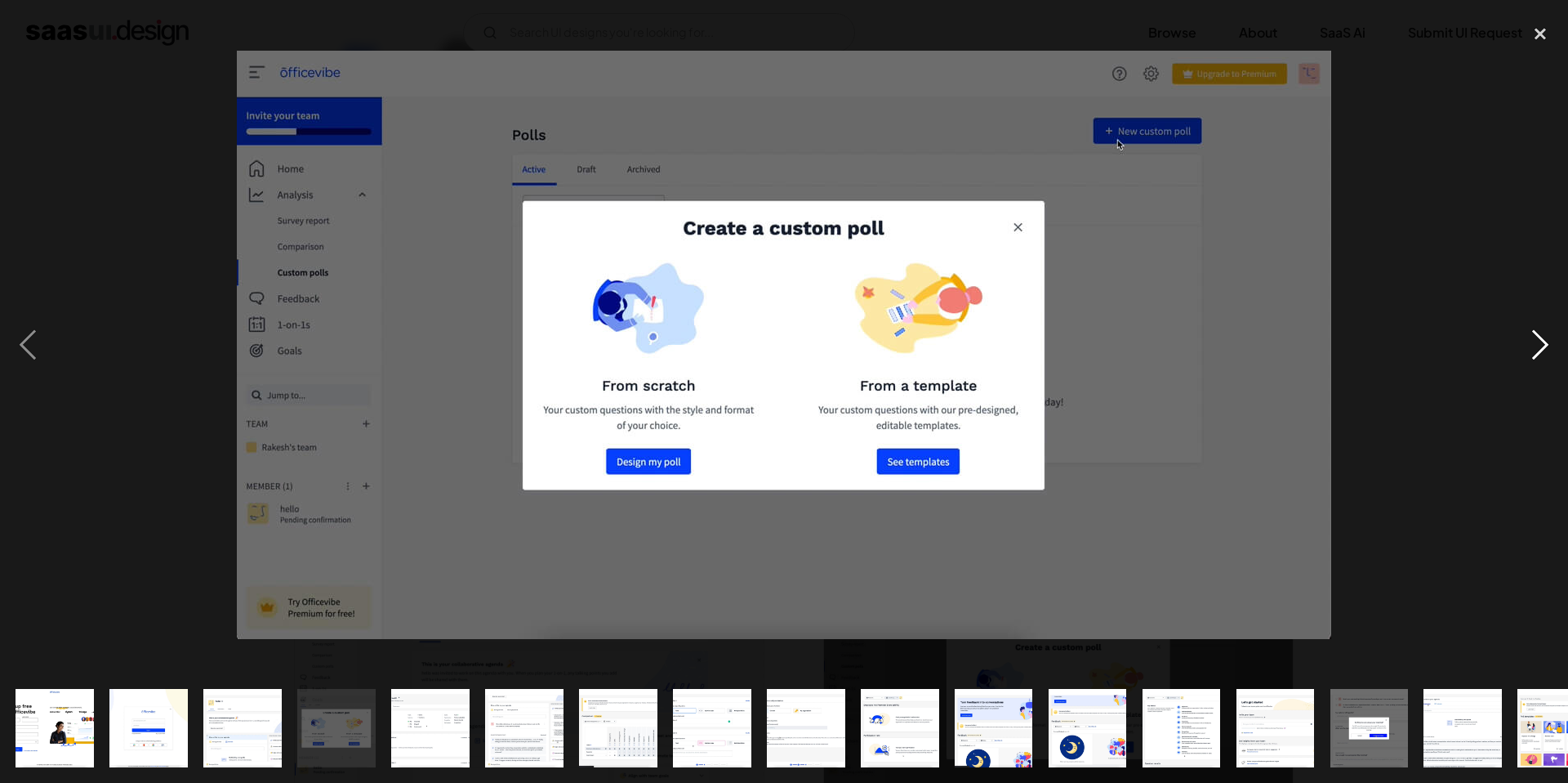
click at [1522, 347] on div "next image" at bounding box center [1540, 344] width 56 height 657
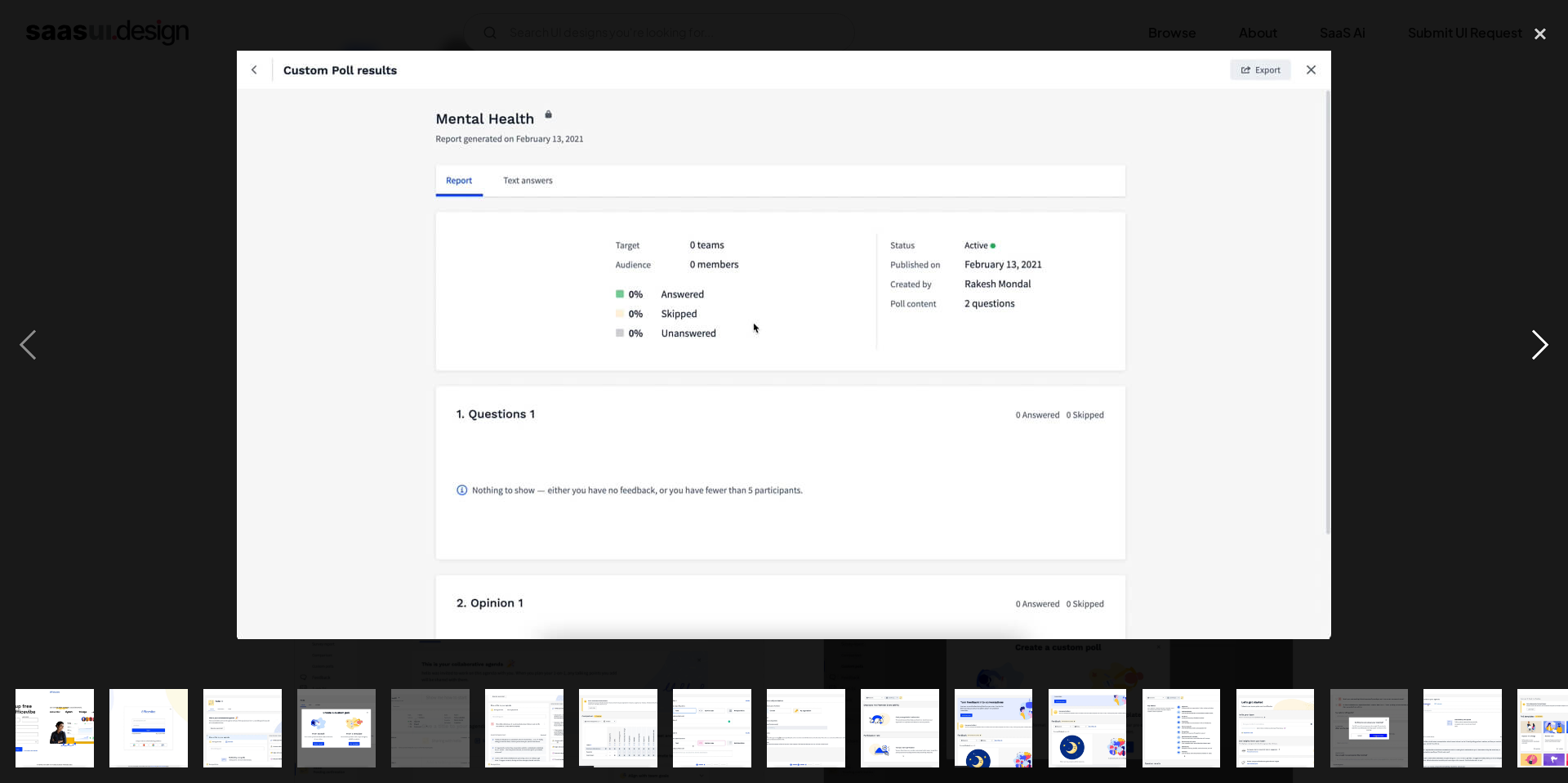
click at [1522, 347] on div "next image" at bounding box center [1540, 344] width 56 height 657
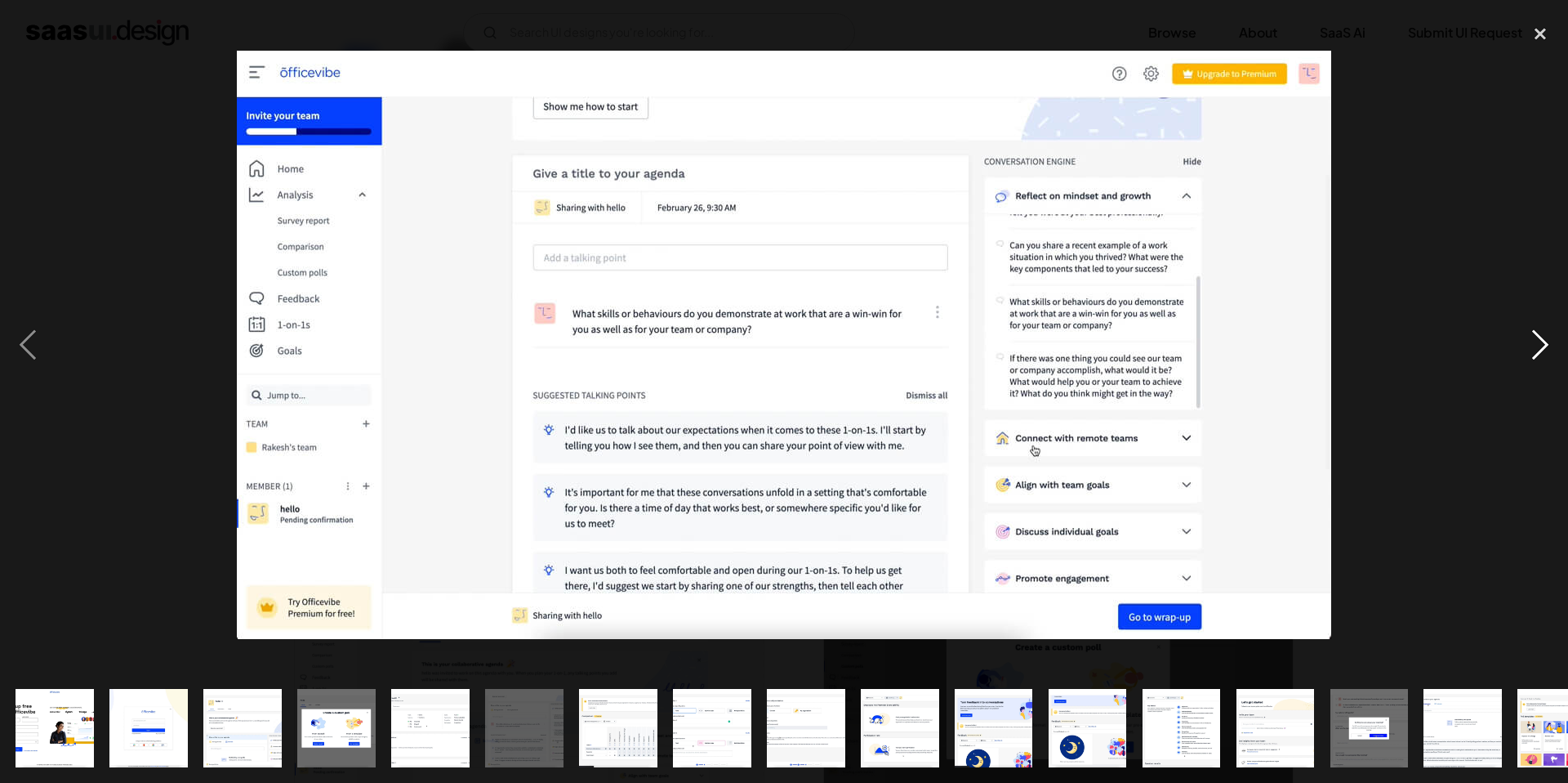
click at [1522, 347] on div "next image" at bounding box center [1540, 344] width 56 height 657
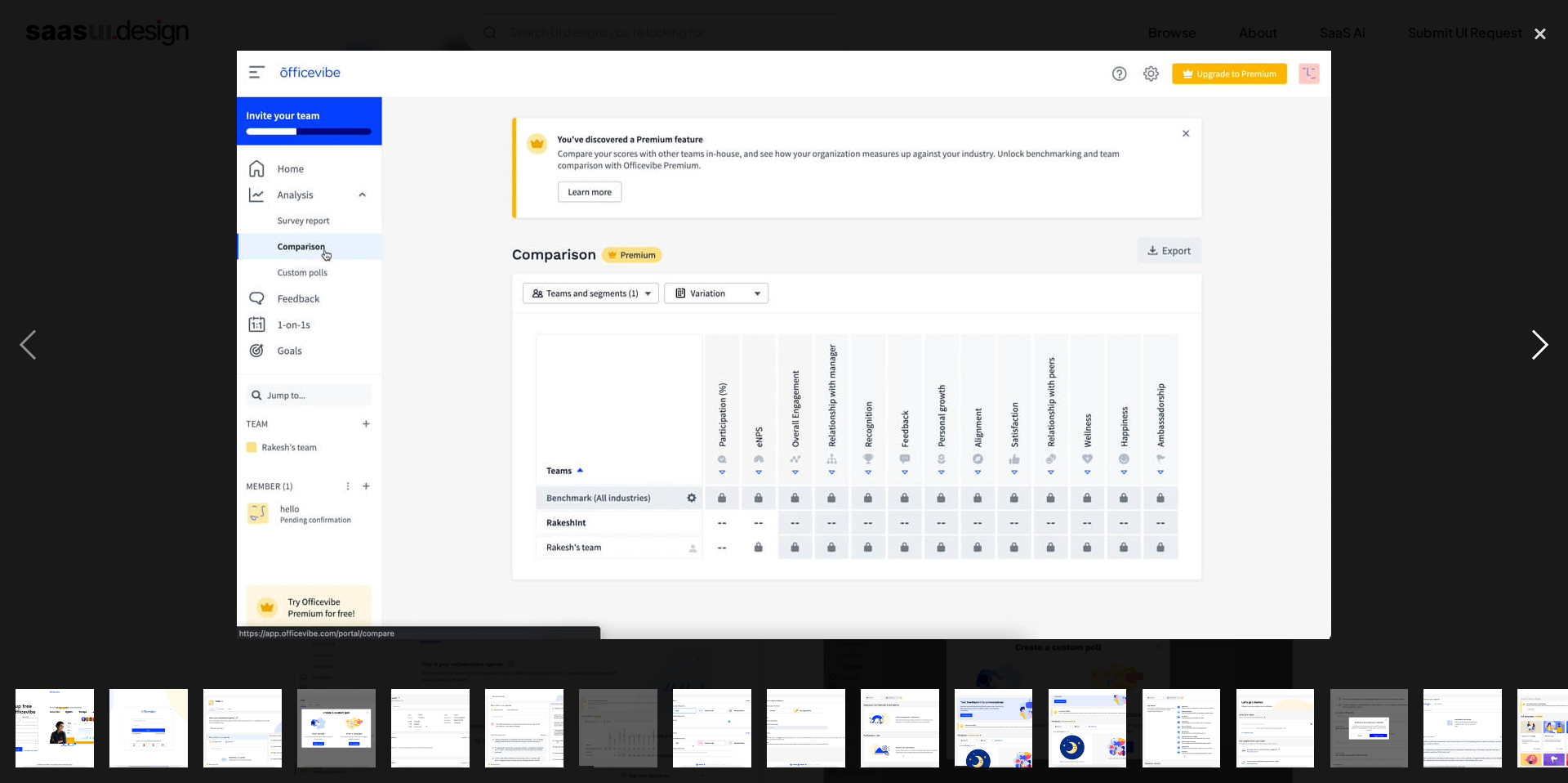
click at [1522, 347] on div "next image" at bounding box center [1540, 344] width 56 height 657
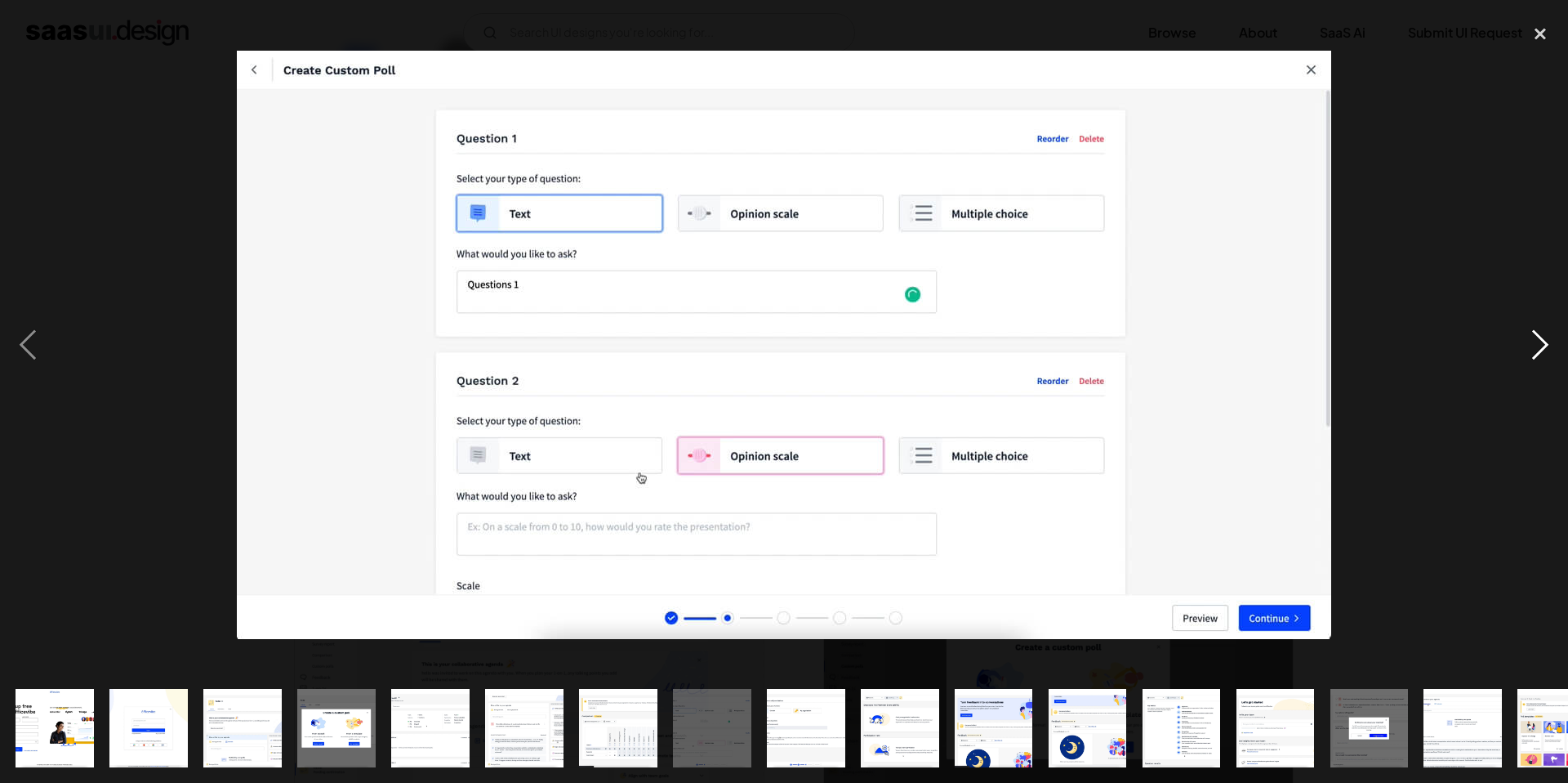
click at [1522, 347] on div "next image" at bounding box center [1540, 344] width 56 height 657
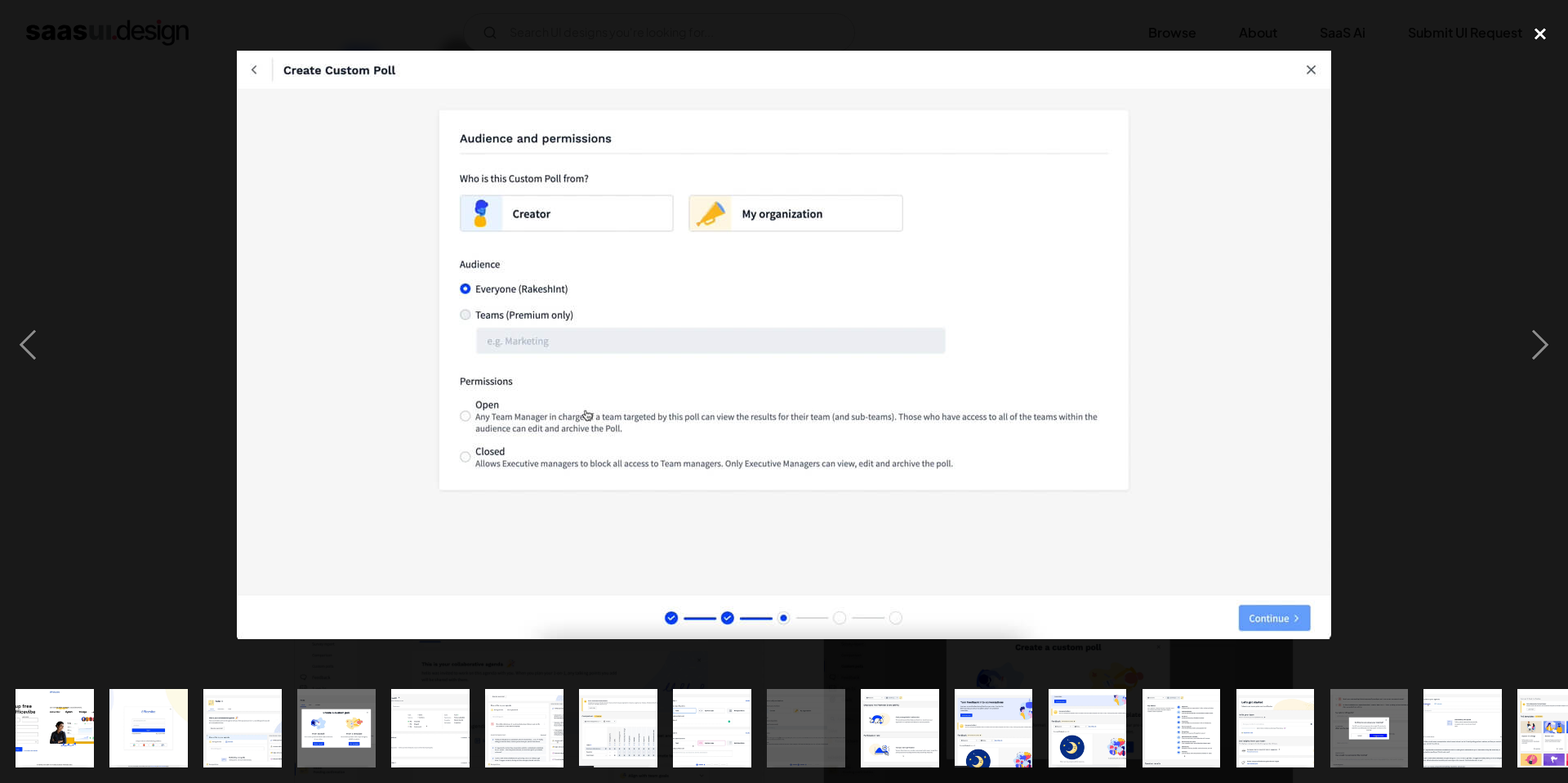
click at [1539, 47] on div "close lightbox" at bounding box center [1540, 34] width 56 height 36
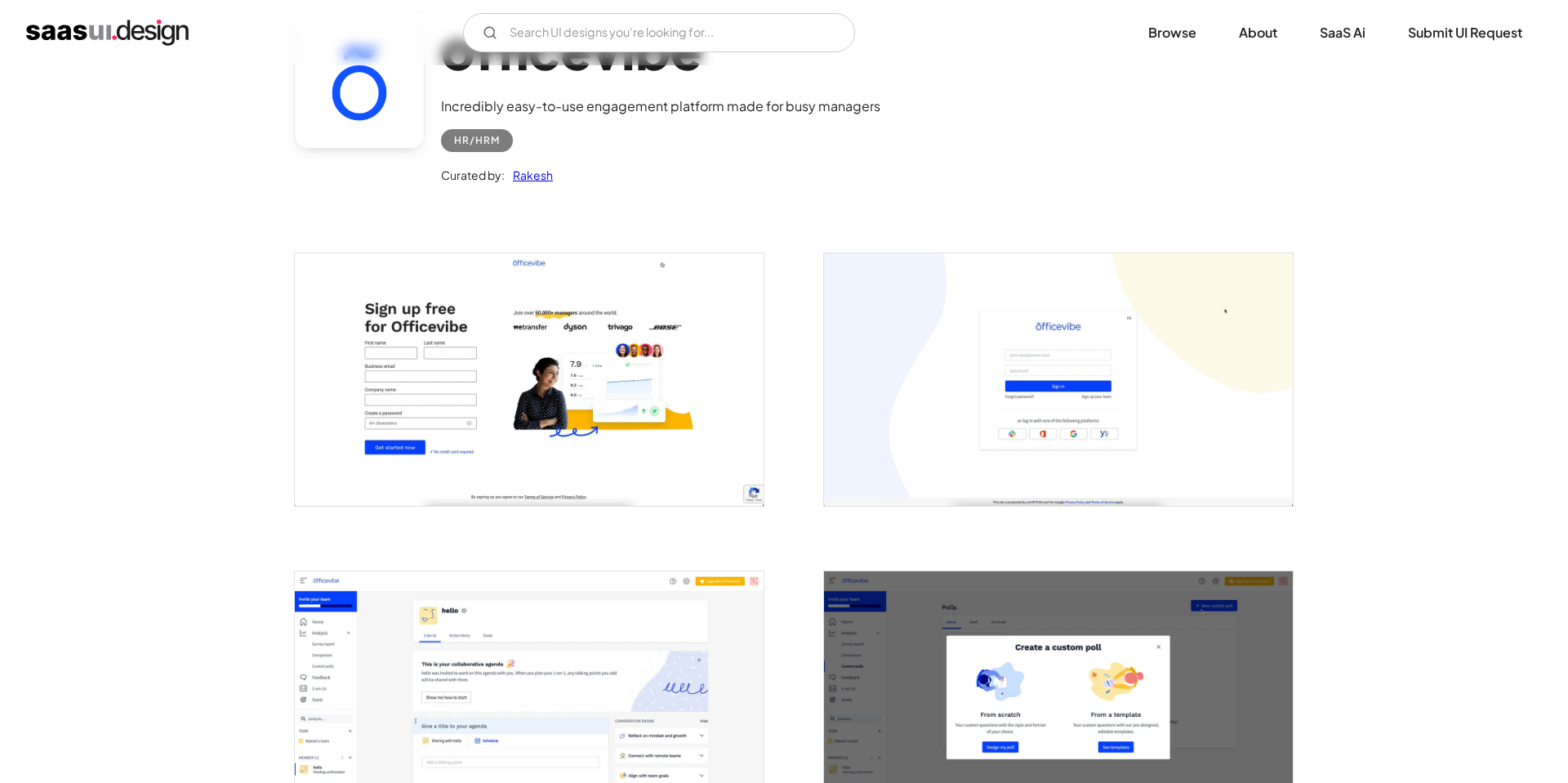
scroll to position [0, 0]
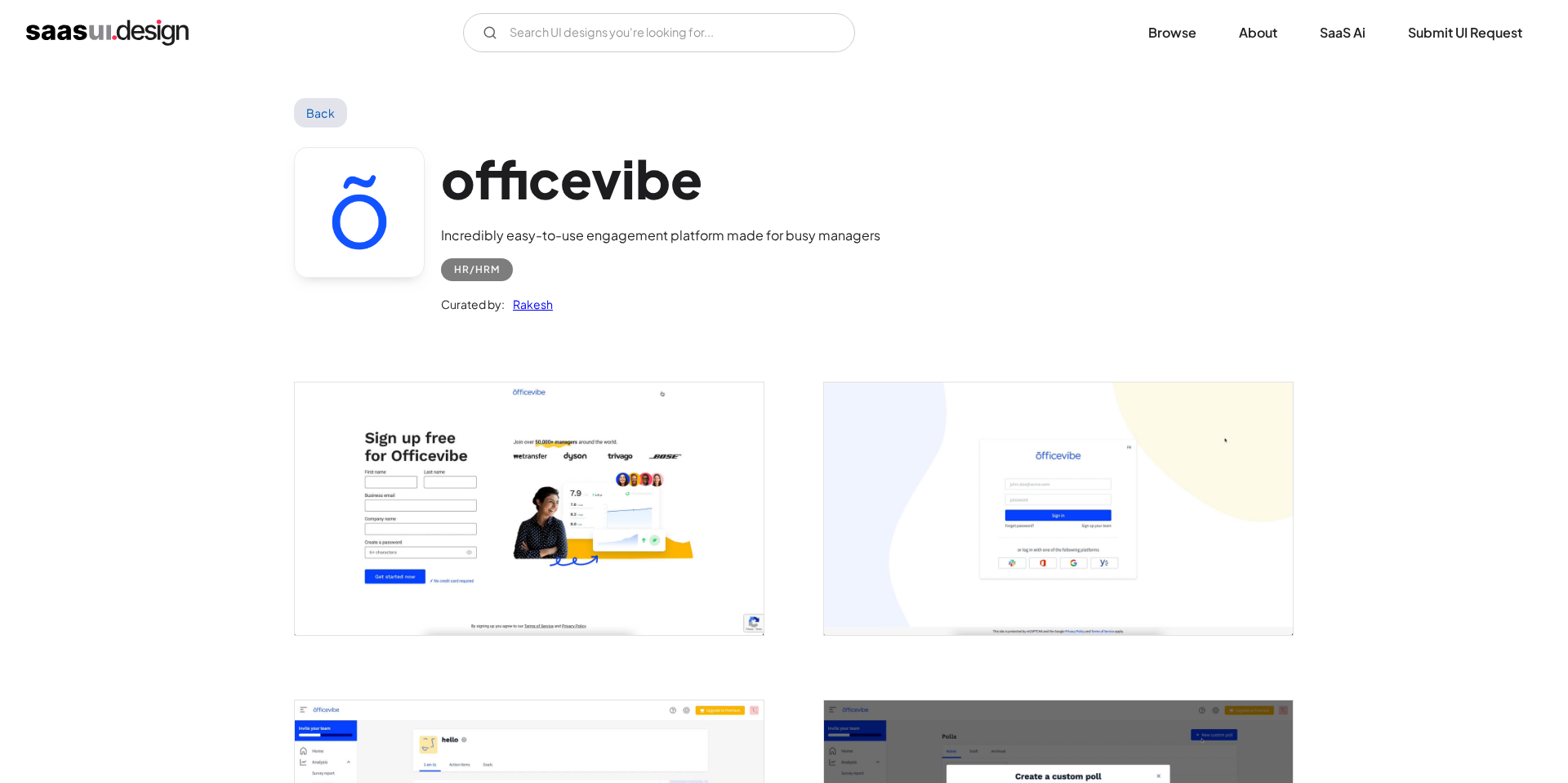
click at [493, 501] on img "open lightbox" at bounding box center [529, 508] width 468 height 252
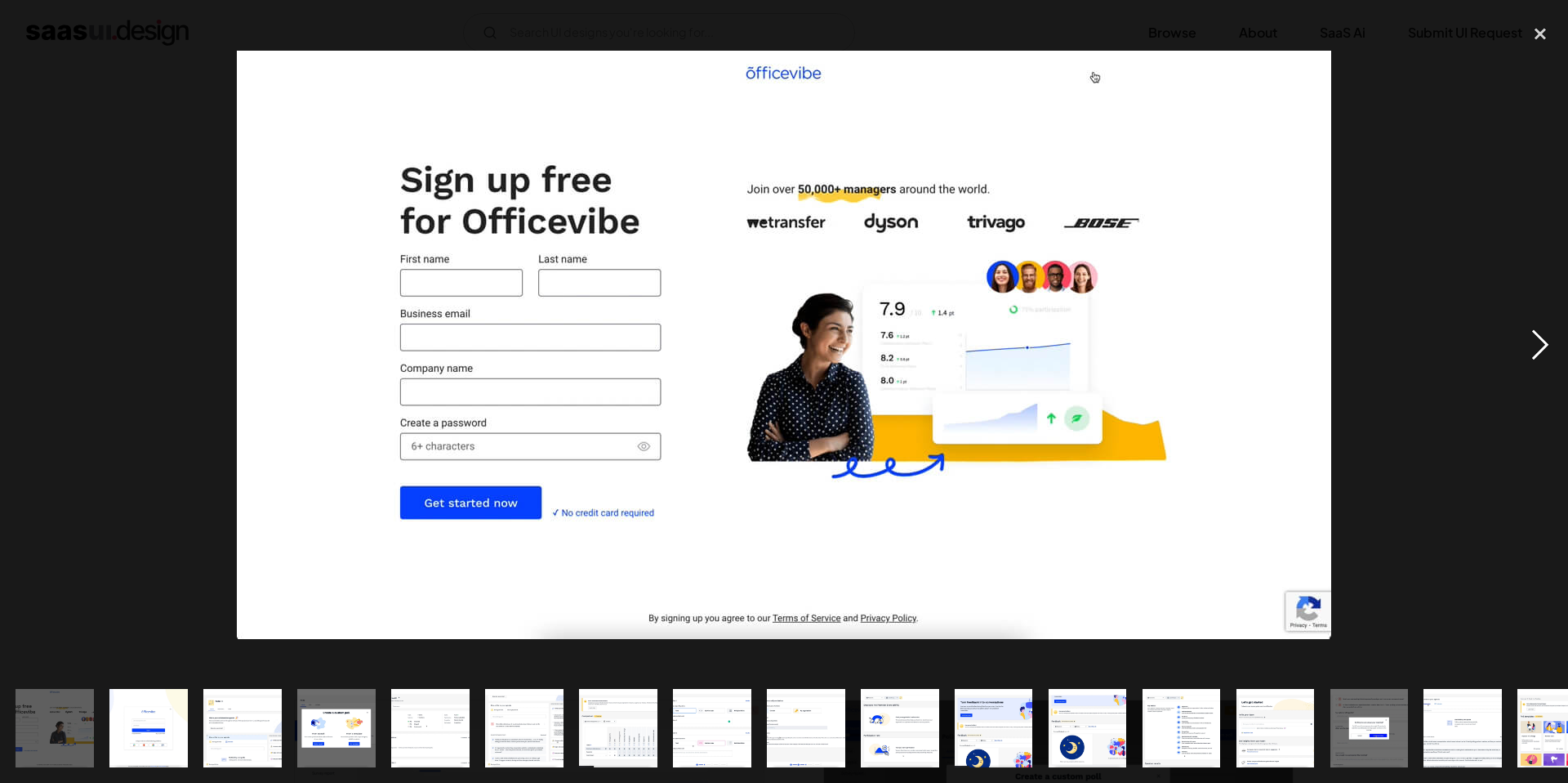
click at [1537, 344] on div "next image" at bounding box center [1540, 344] width 56 height 657
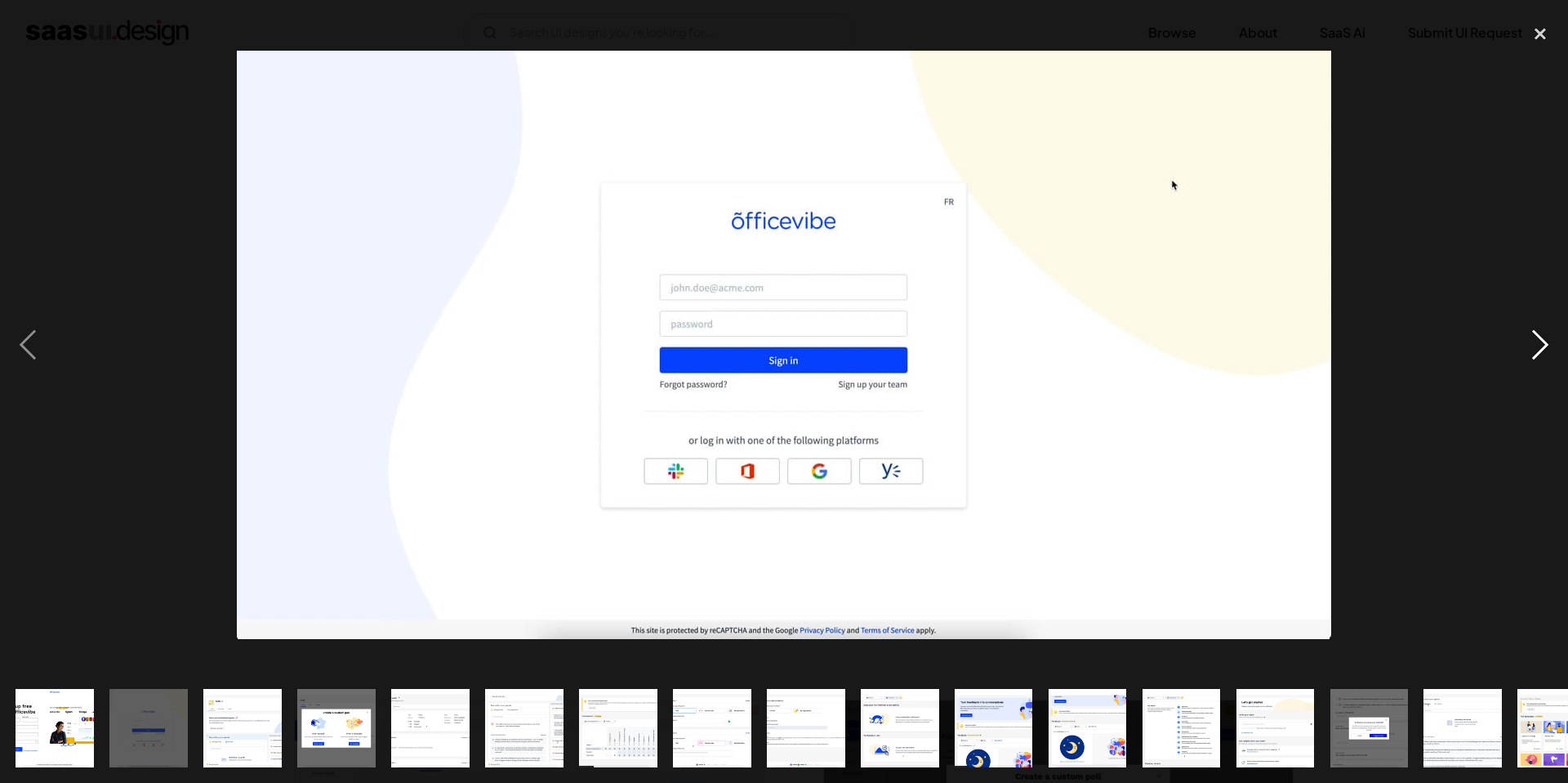
click at [1537, 344] on div "next image" at bounding box center [1540, 344] width 56 height 657
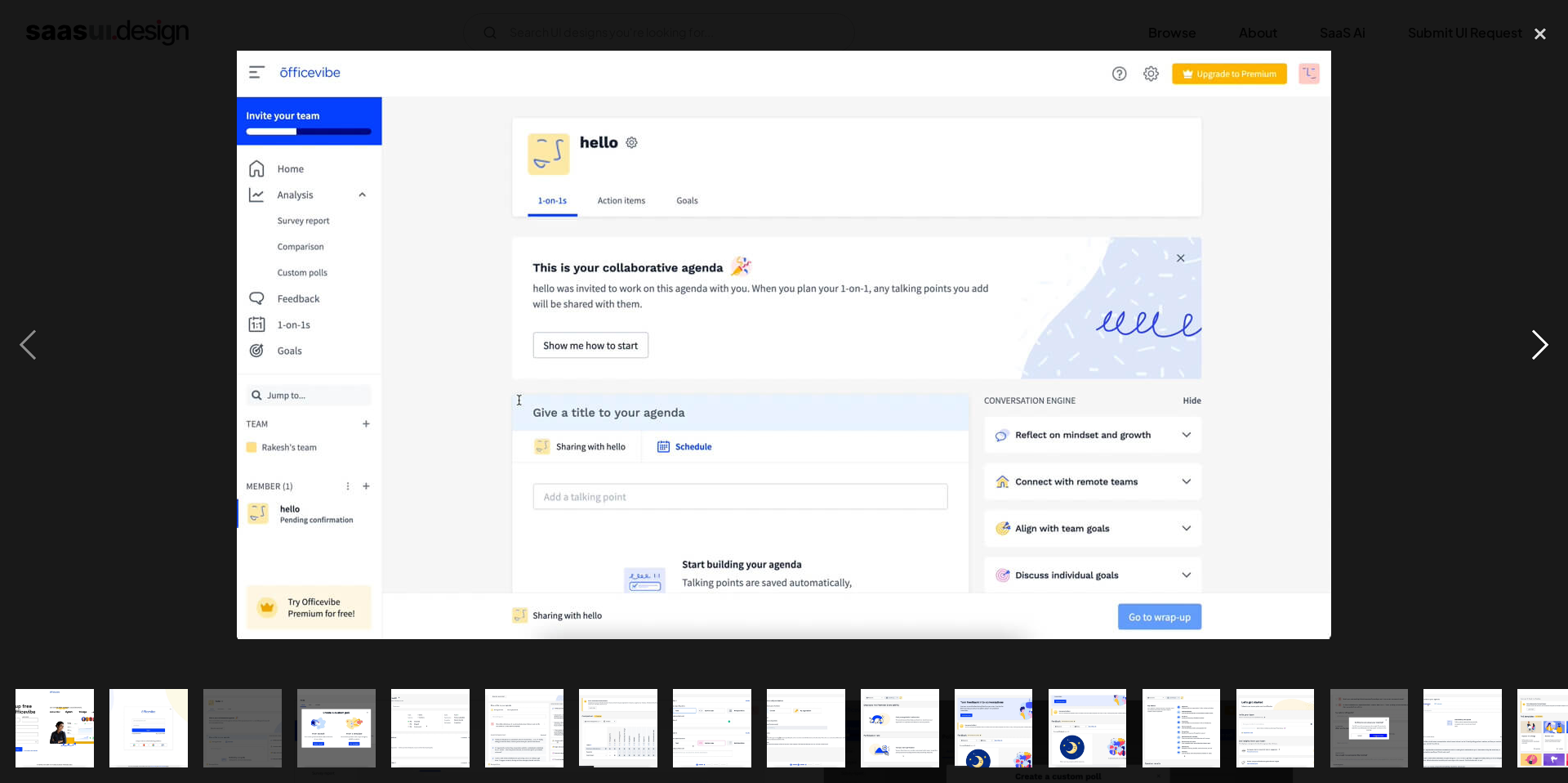
click at [1537, 344] on div "next image" at bounding box center [1540, 344] width 56 height 657
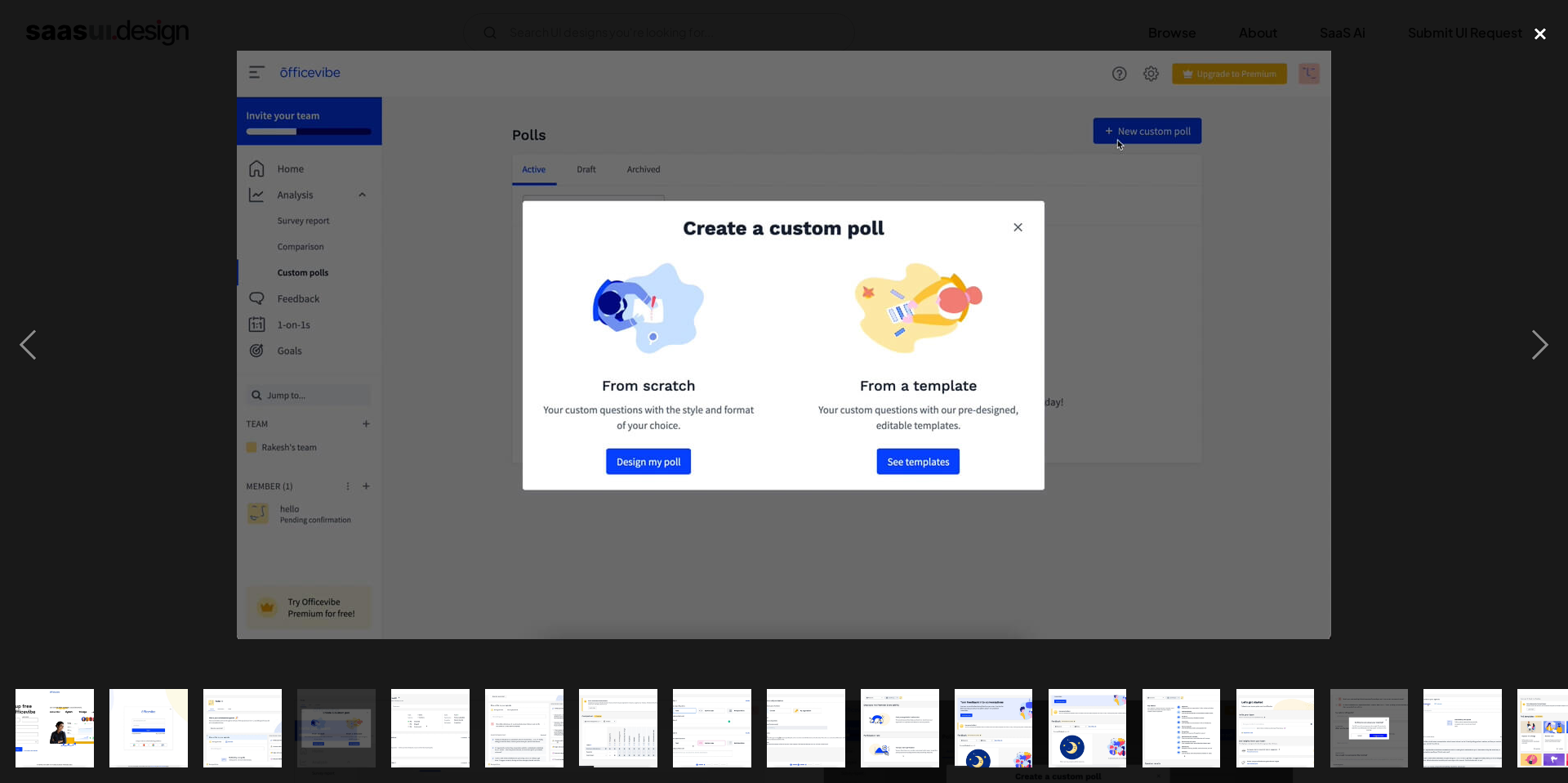
click at [1541, 26] on div "close lightbox" at bounding box center [1540, 34] width 56 height 36
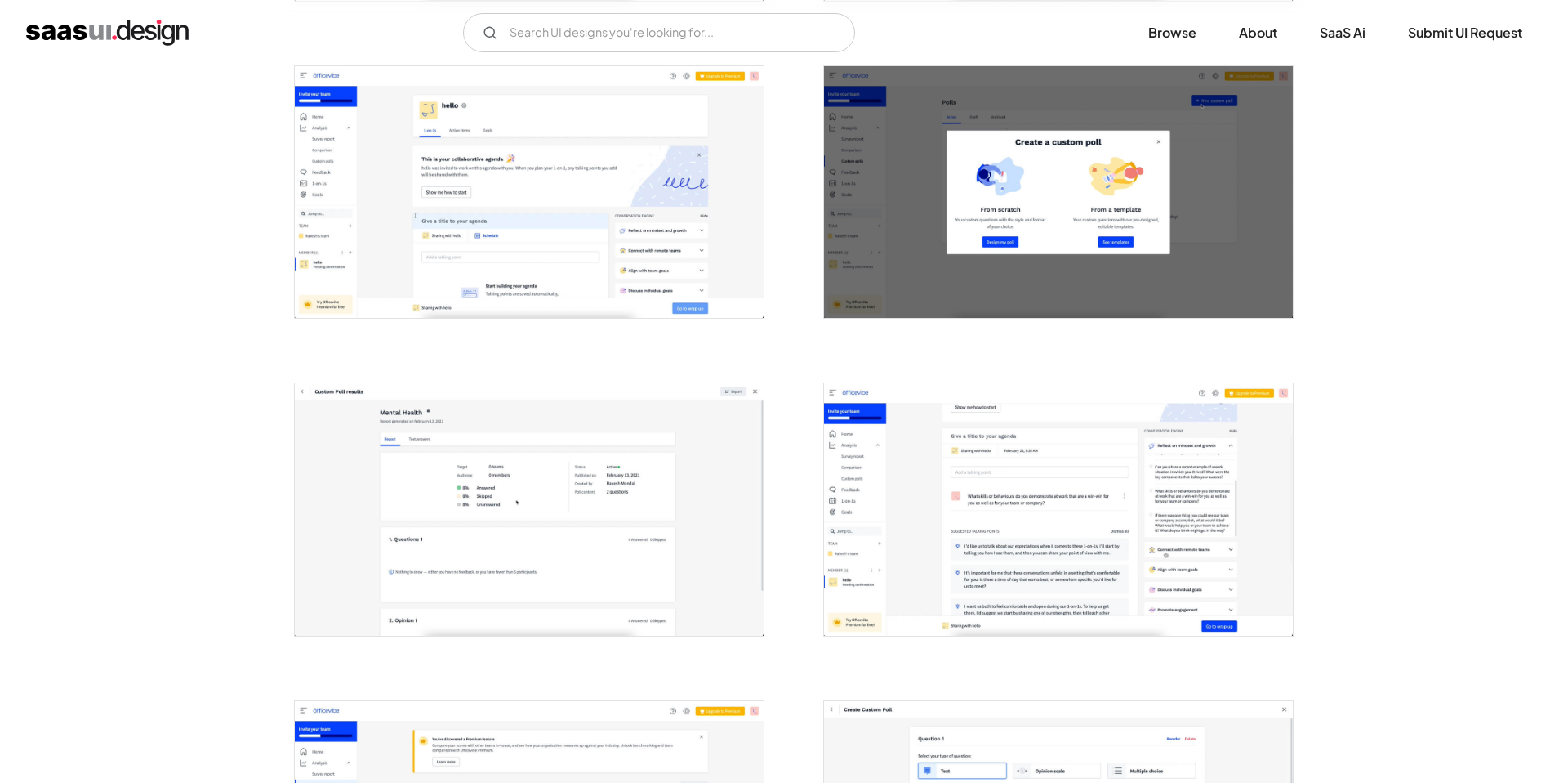
scroll to position [807, 0]
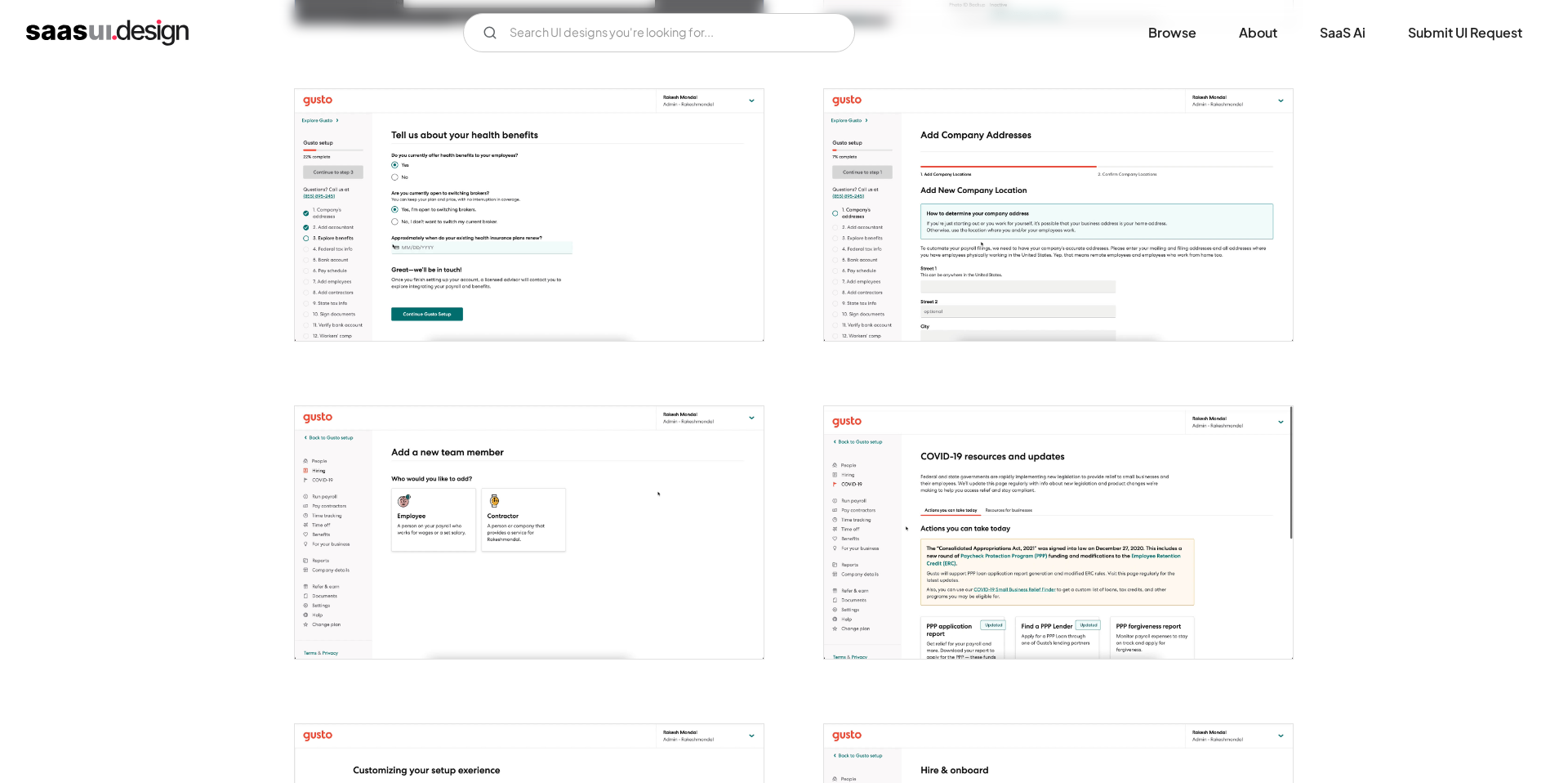
scroll to position [2205, 0]
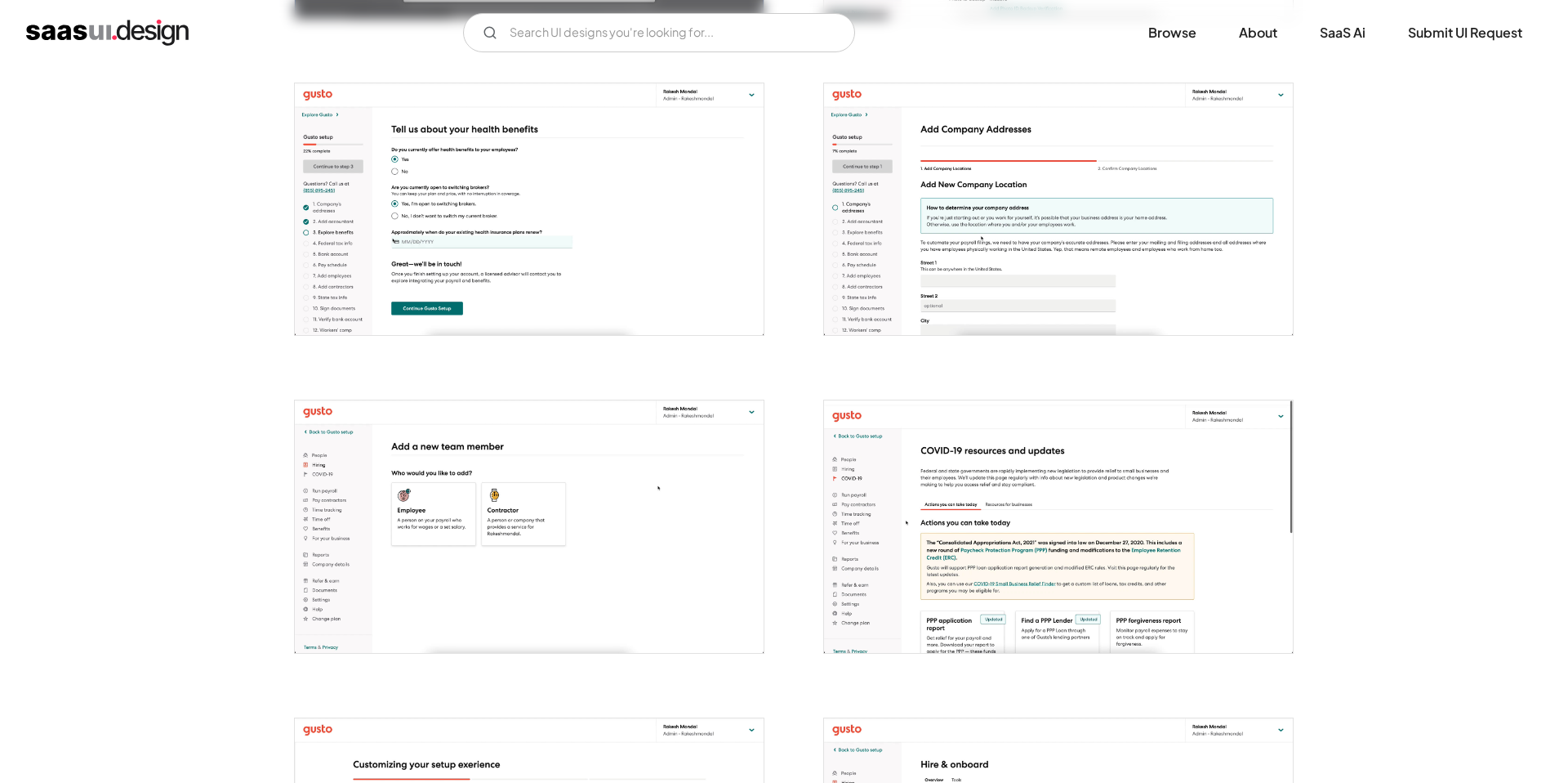
click at [564, 248] on img "open lightbox" at bounding box center [529, 209] width 468 height 252
